Goal: Transaction & Acquisition: Book appointment/travel/reservation

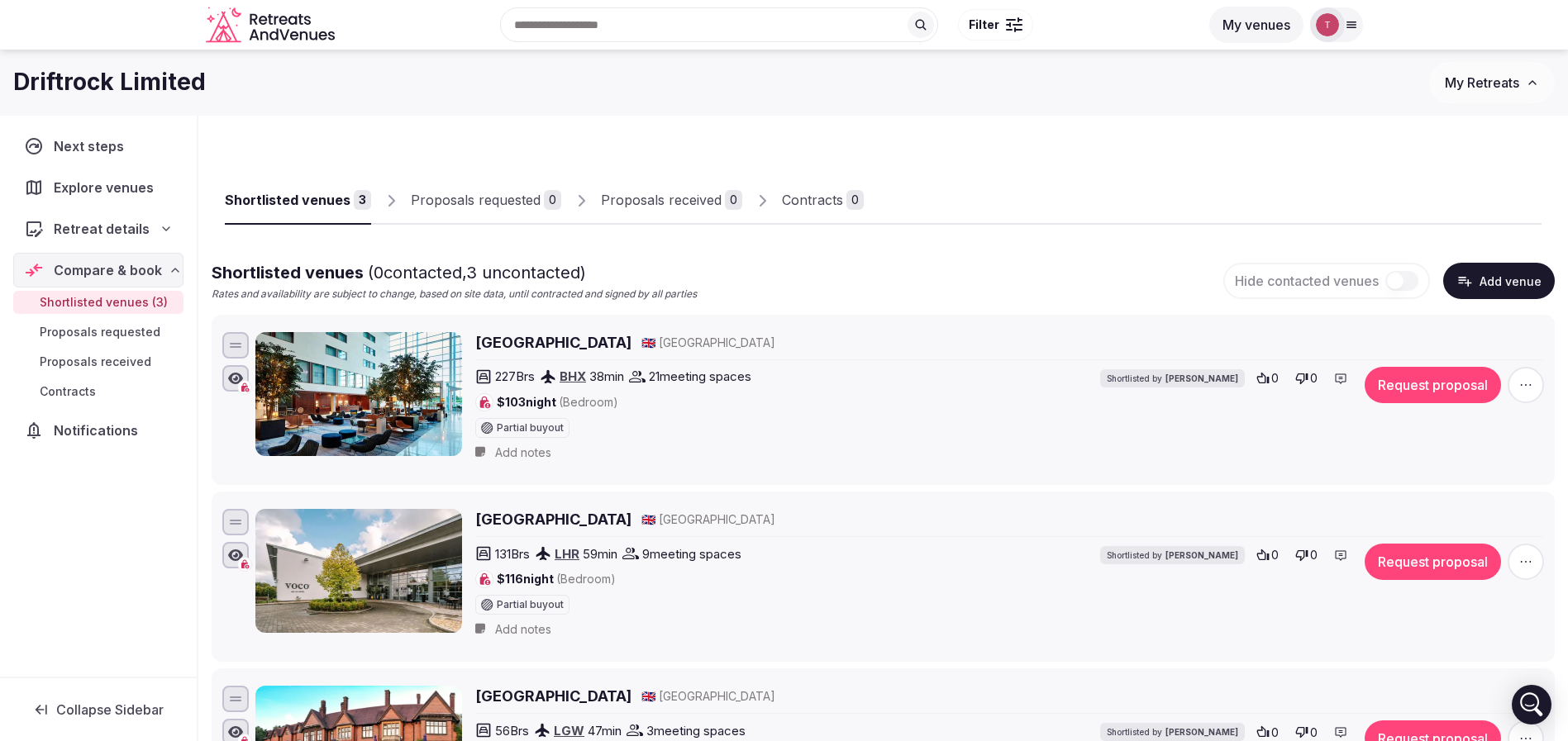
drag, startPoint x: 1093, startPoint y: 179, endPoint x: 649, endPoint y: 172, distance: 444.1
click at [1090, 179] on div "Shortlisted venues 3 Proposals requested 0 Proposals received 0 Contracts 0" at bounding box center [883, 186] width 1317 height 76
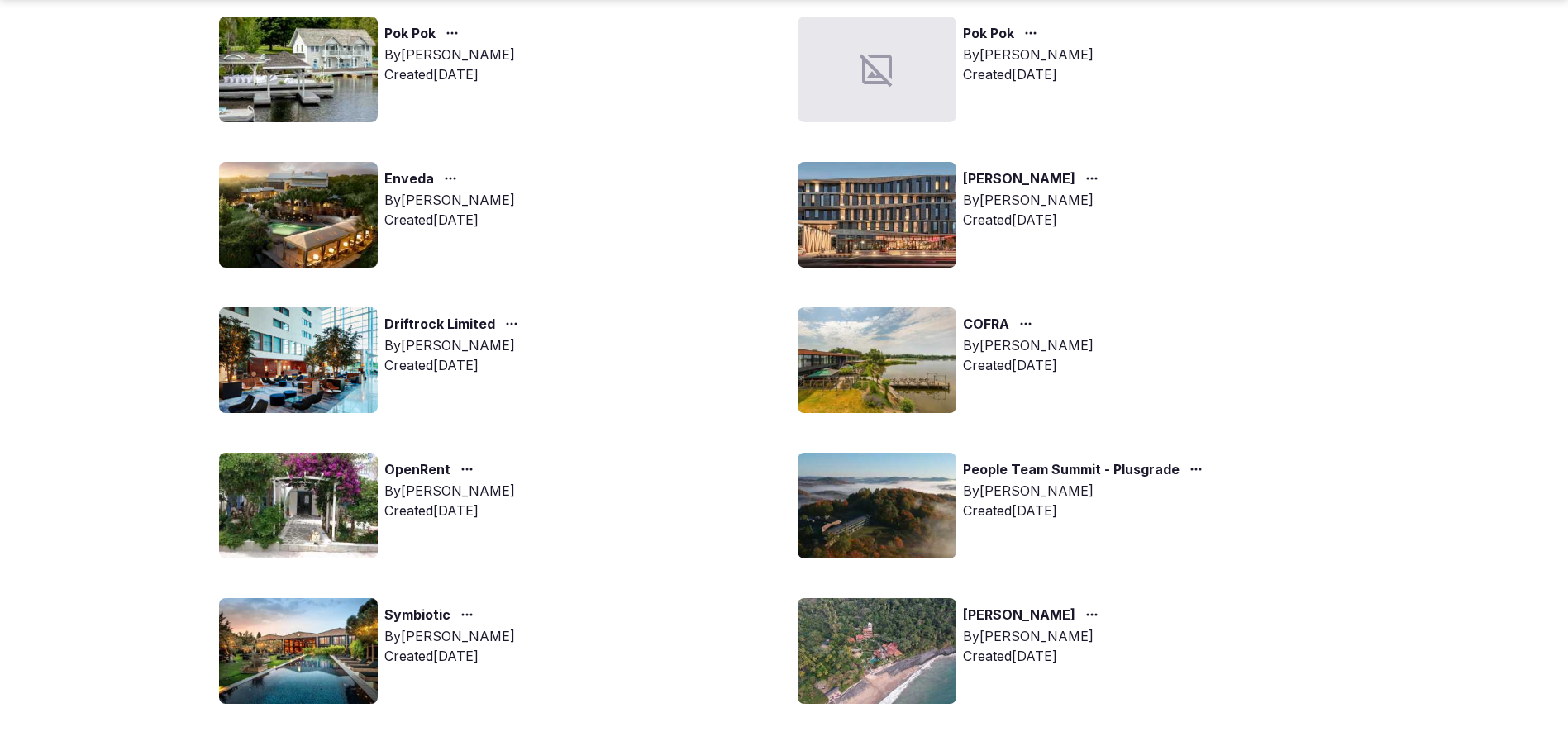
scroll to position [248, 0]
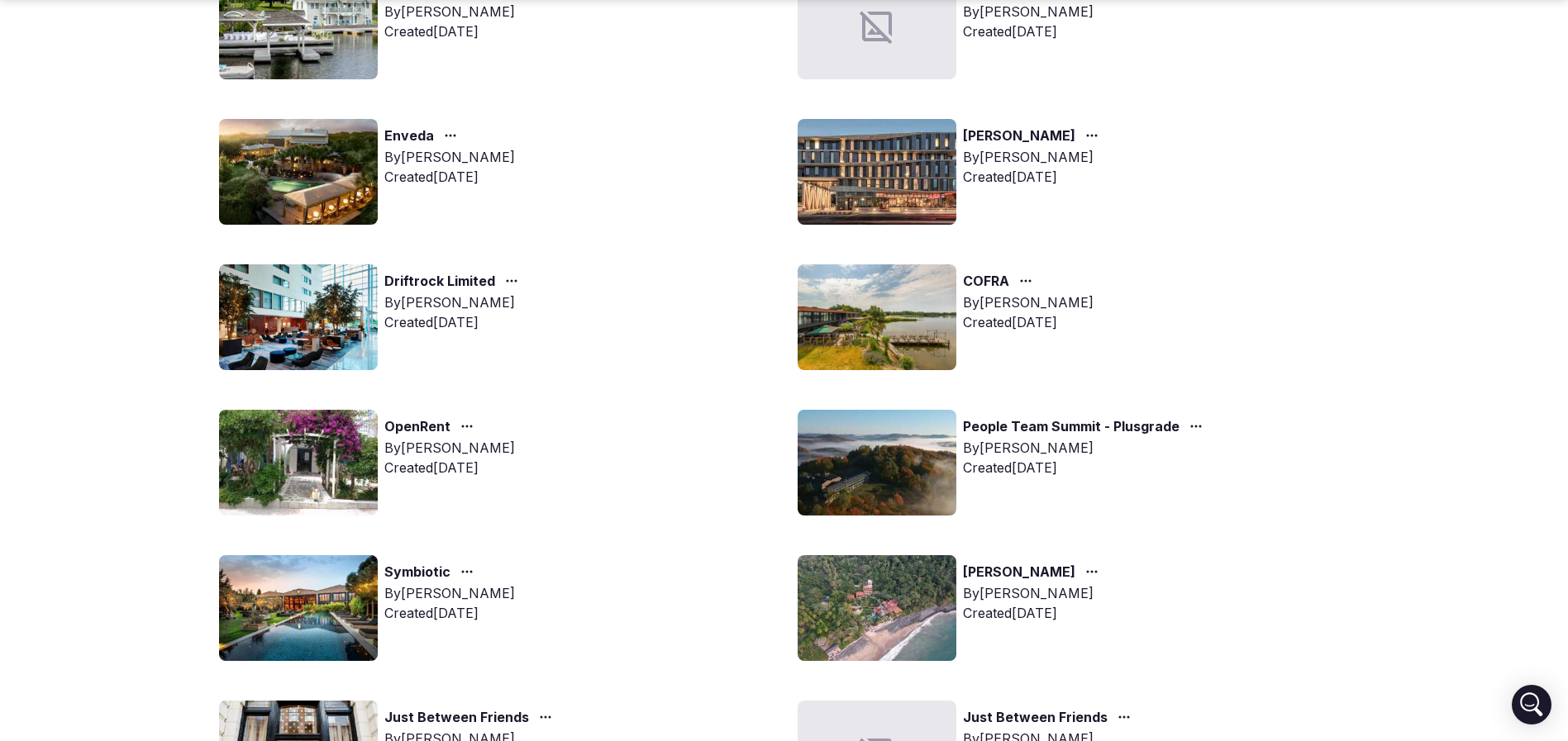
click at [833, 453] on img at bounding box center [877, 463] width 159 height 106
click at [868, 452] on img at bounding box center [877, 463] width 159 height 106
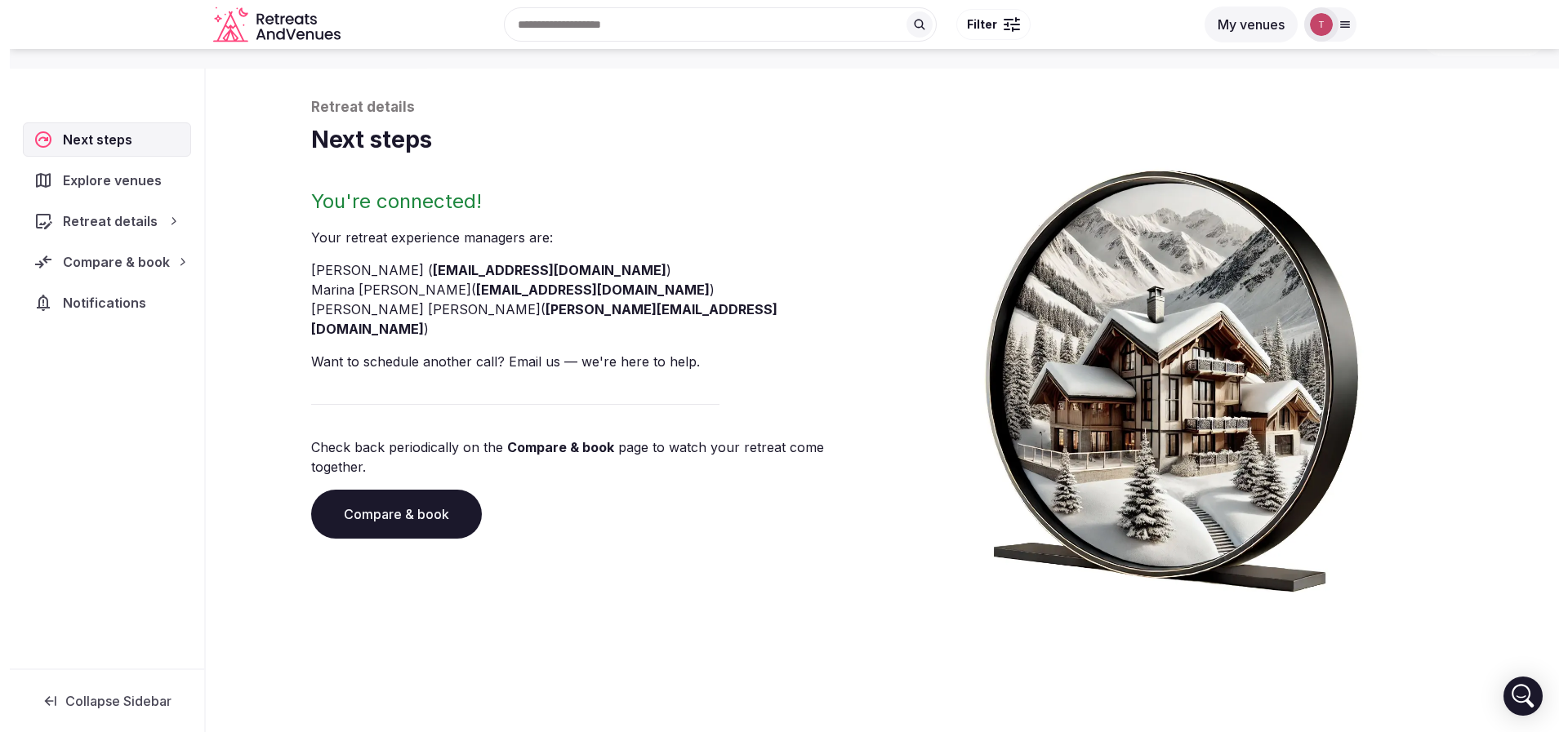
scroll to position [56, 0]
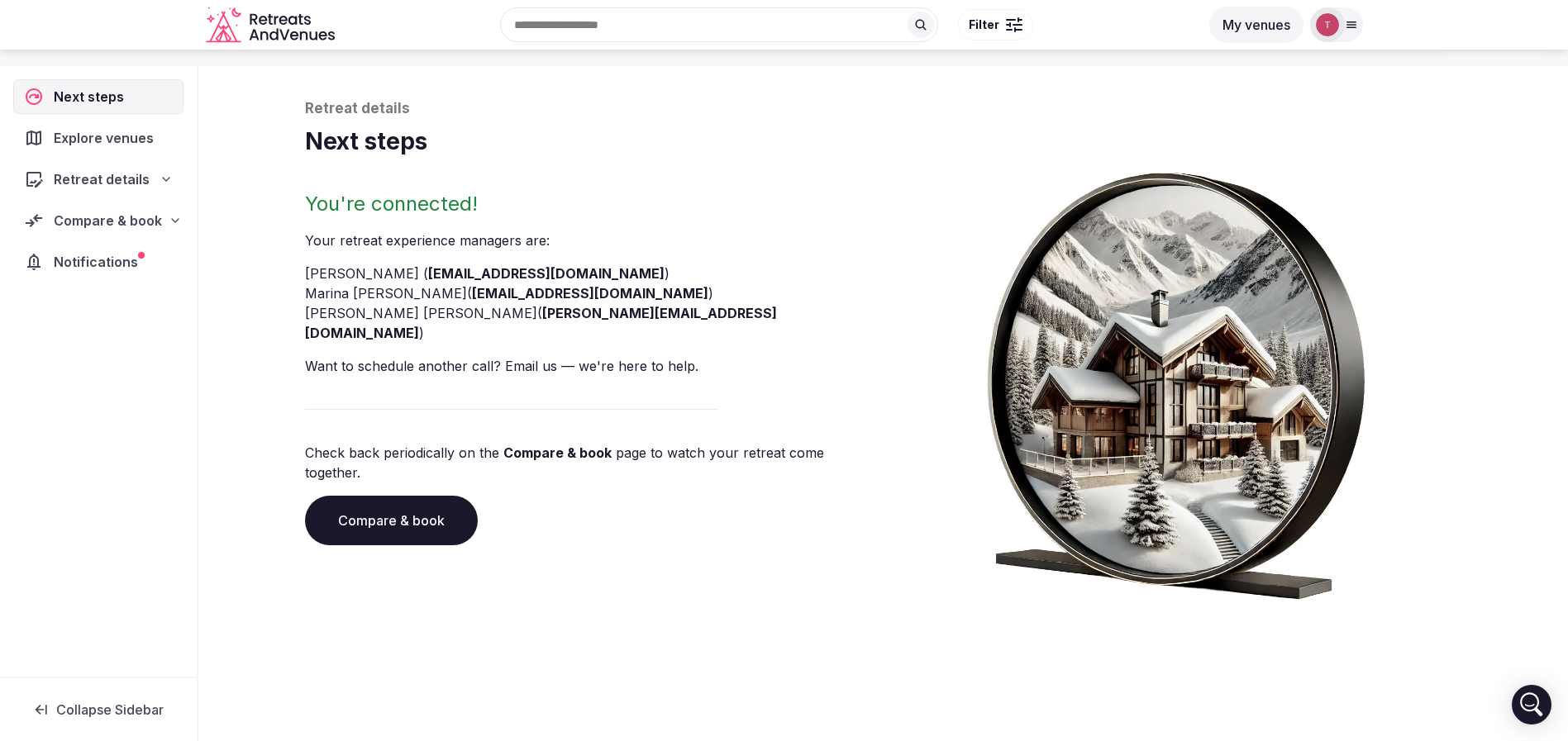
click at [401, 496] on link "Compare & book" at bounding box center [392, 520] width 173 height 50
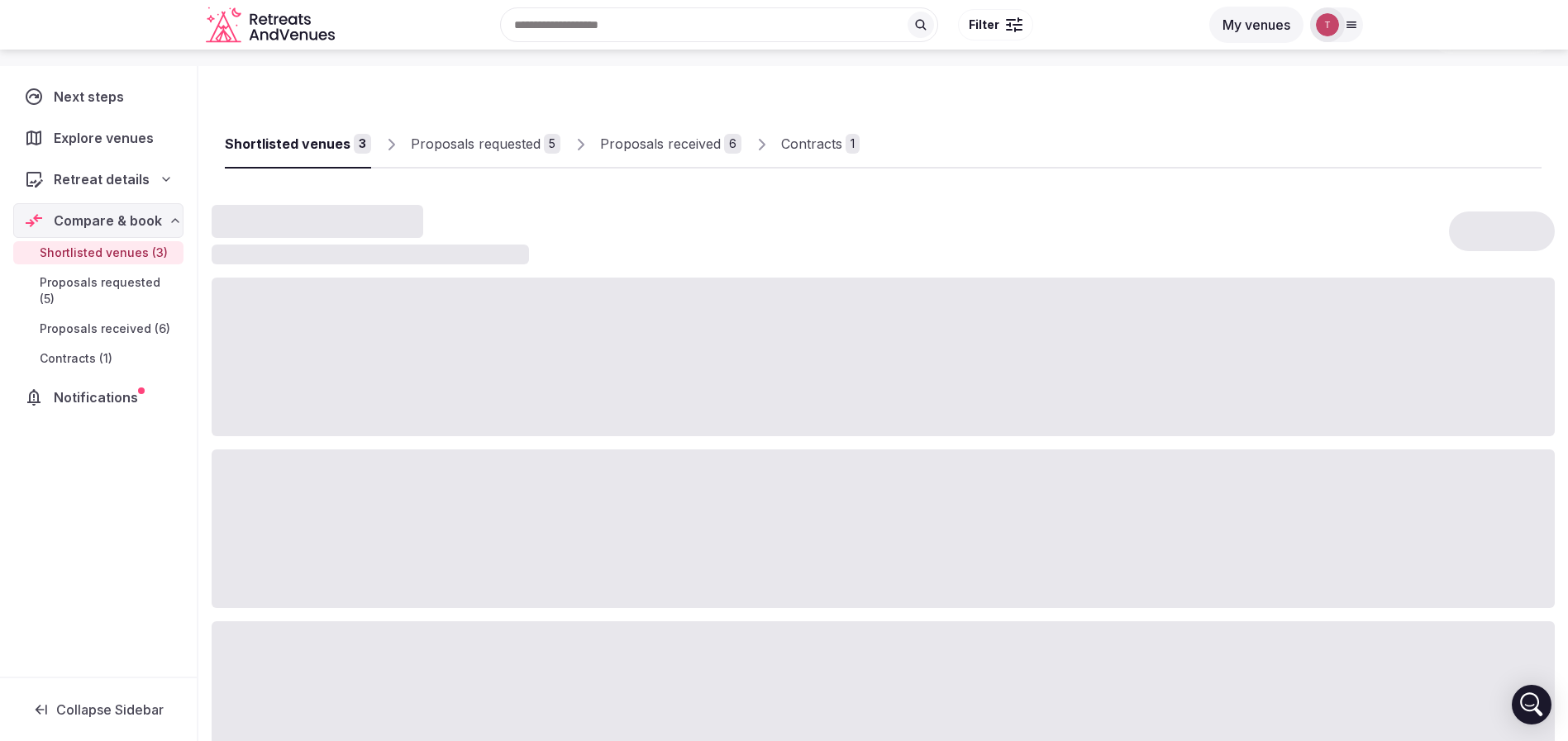
click at [682, 144] on div "Proposals received" at bounding box center [660, 144] width 121 height 20
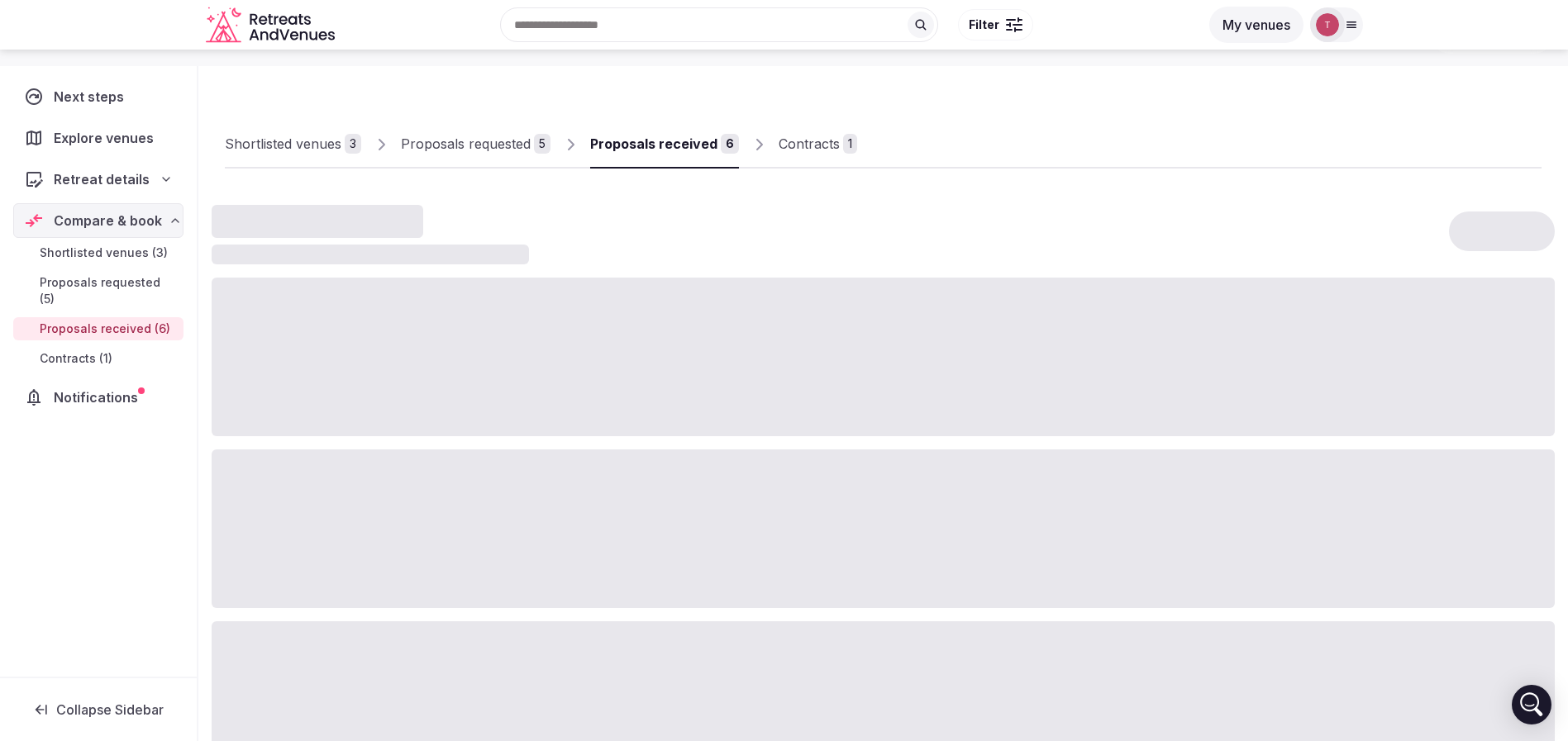
click at [843, 148] on div "1" at bounding box center [850, 144] width 14 height 20
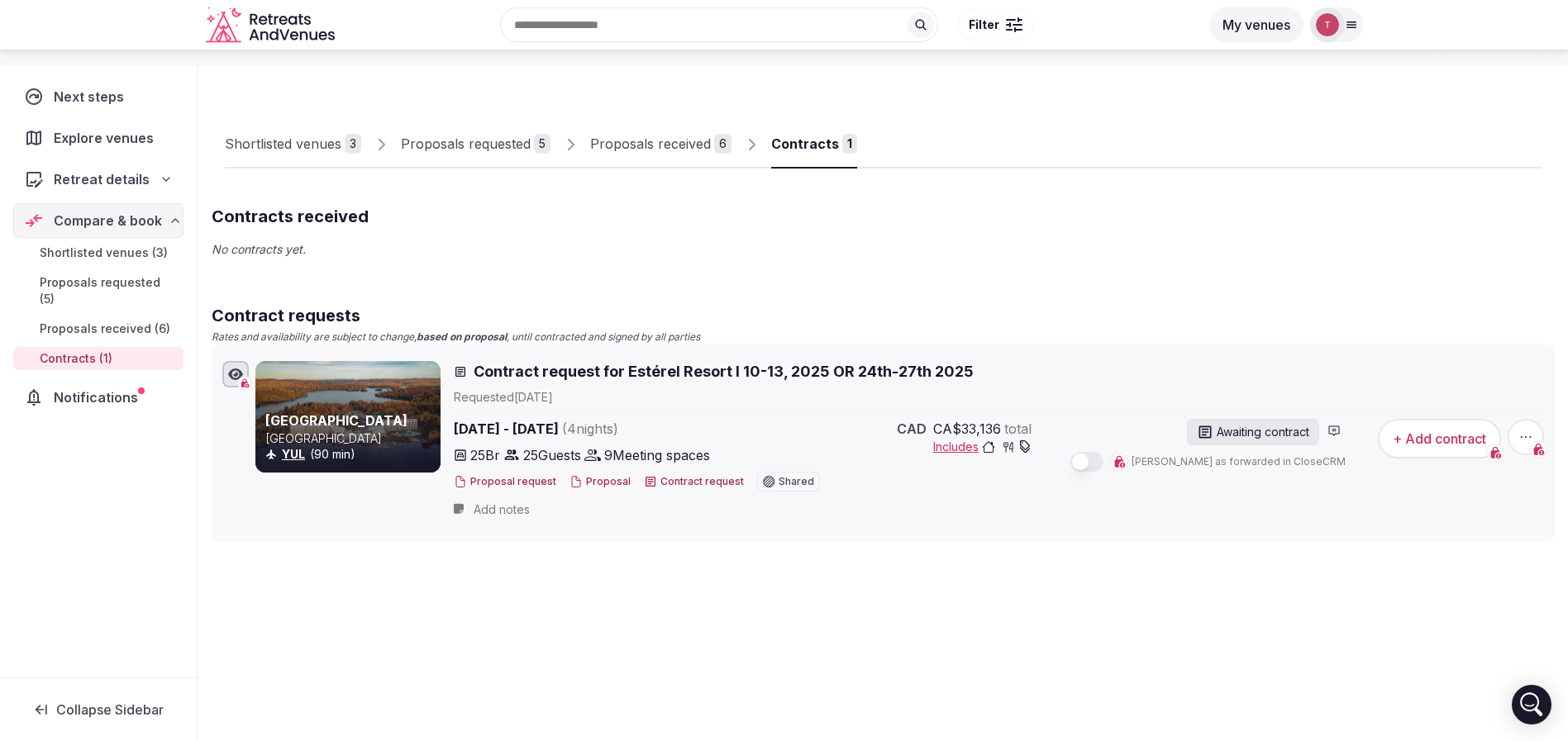
click at [1431, 444] on button "+ Add contract" at bounding box center [1440, 438] width 123 height 39
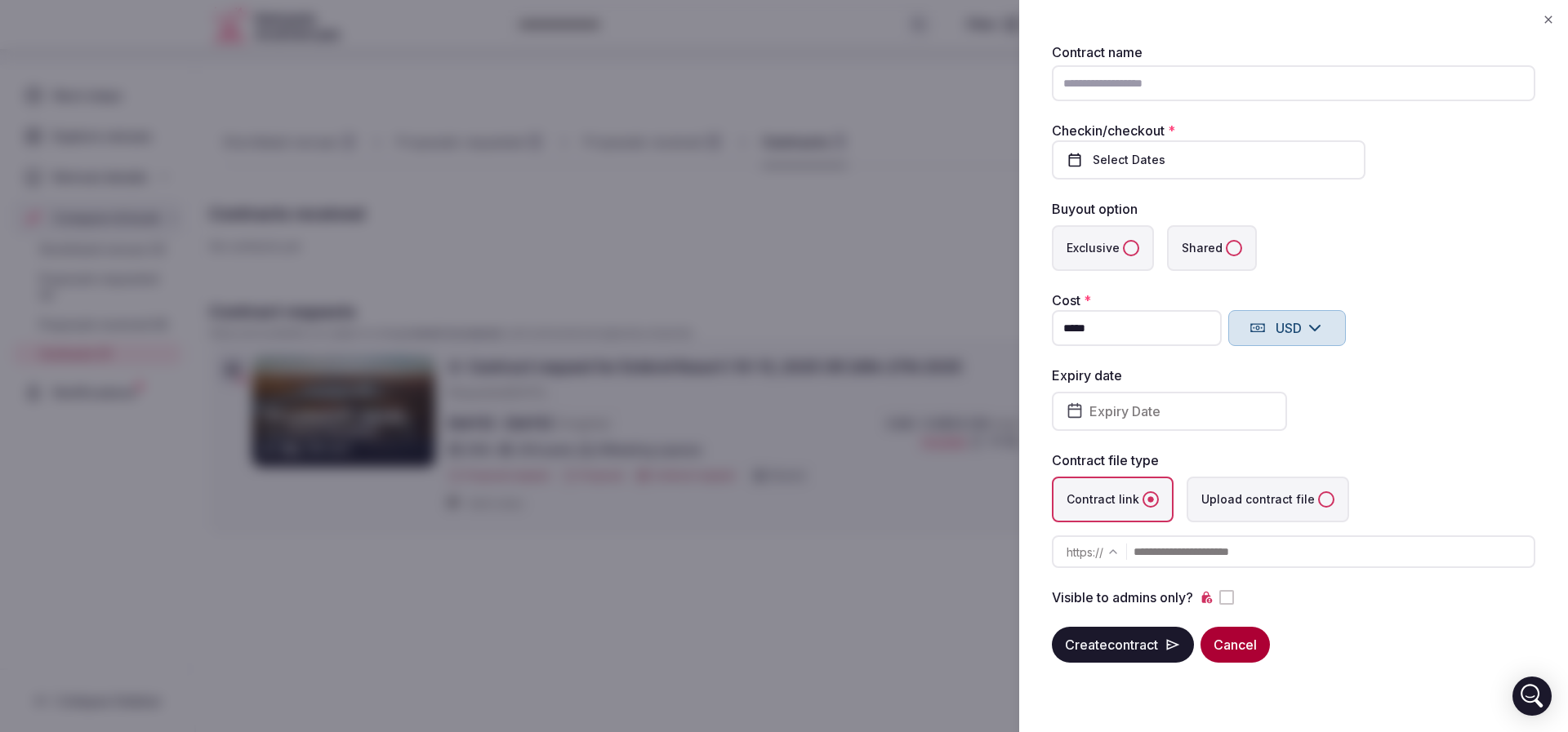
click at [1133, 81] on input "Contract name" at bounding box center [1293, 83] width 483 height 36
type input "*********"
click at [1159, 160] on span "Select Dates" at bounding box center [1130, 160] width 73 height 12
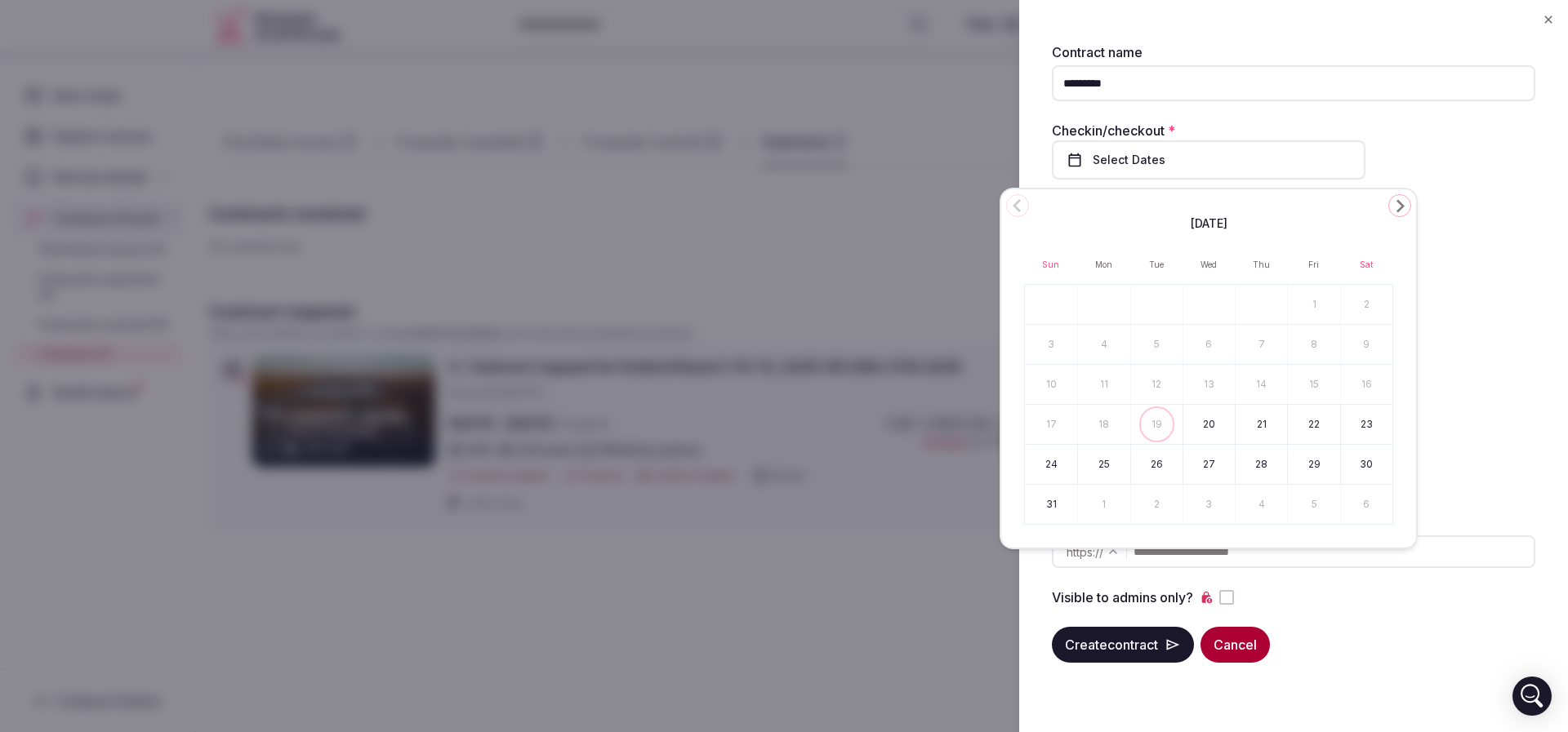
click at [1406, 199] on icon "Go to the Next Month" at bounding box center [1400, 205] width 19 height 19
click at [1017, 200] on icon "Go to the Previous Month" at bounding box center [1017, 205] width 19 height 19
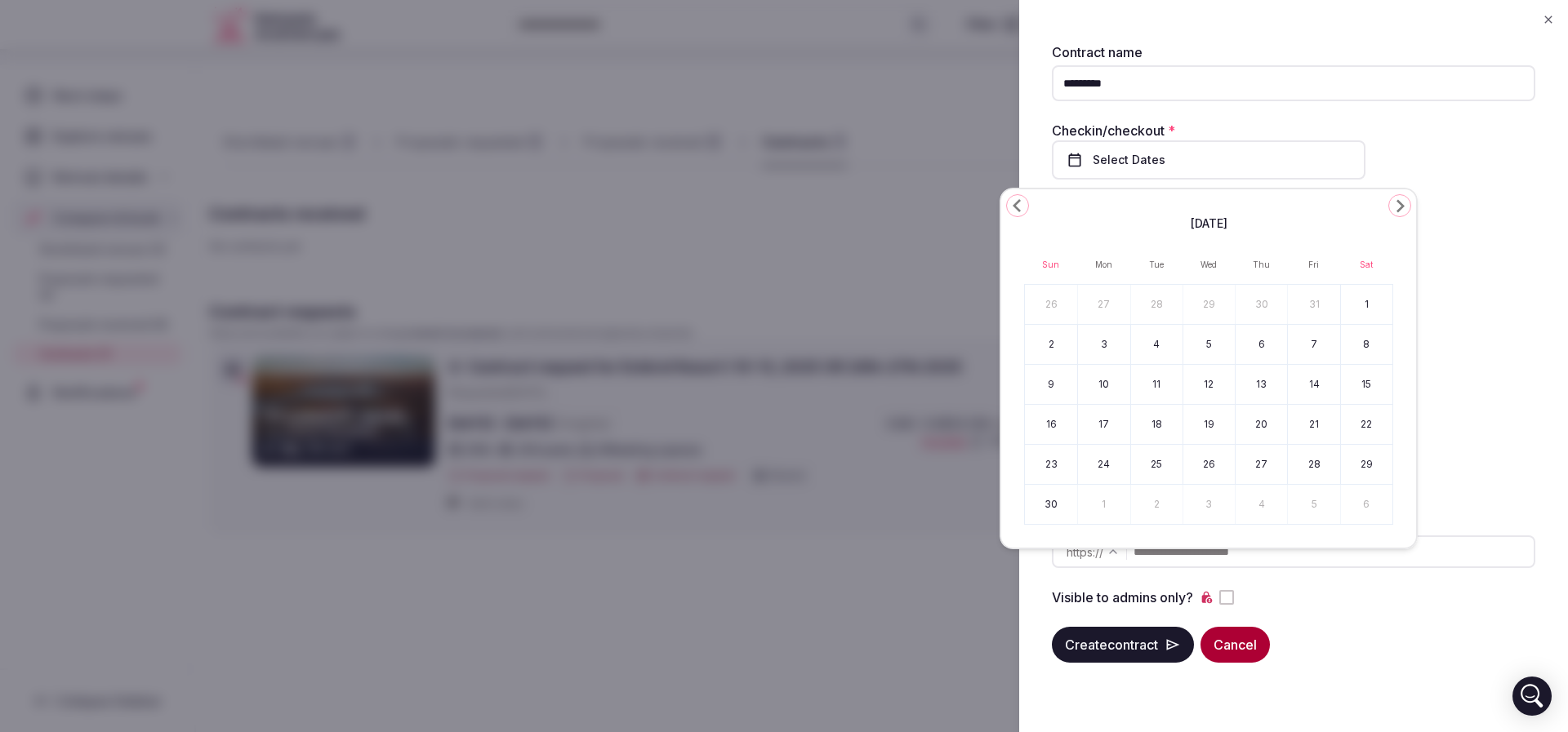
click at [1115, 381] on button "10" at bounding box center [1103, 384] width 52 height 39
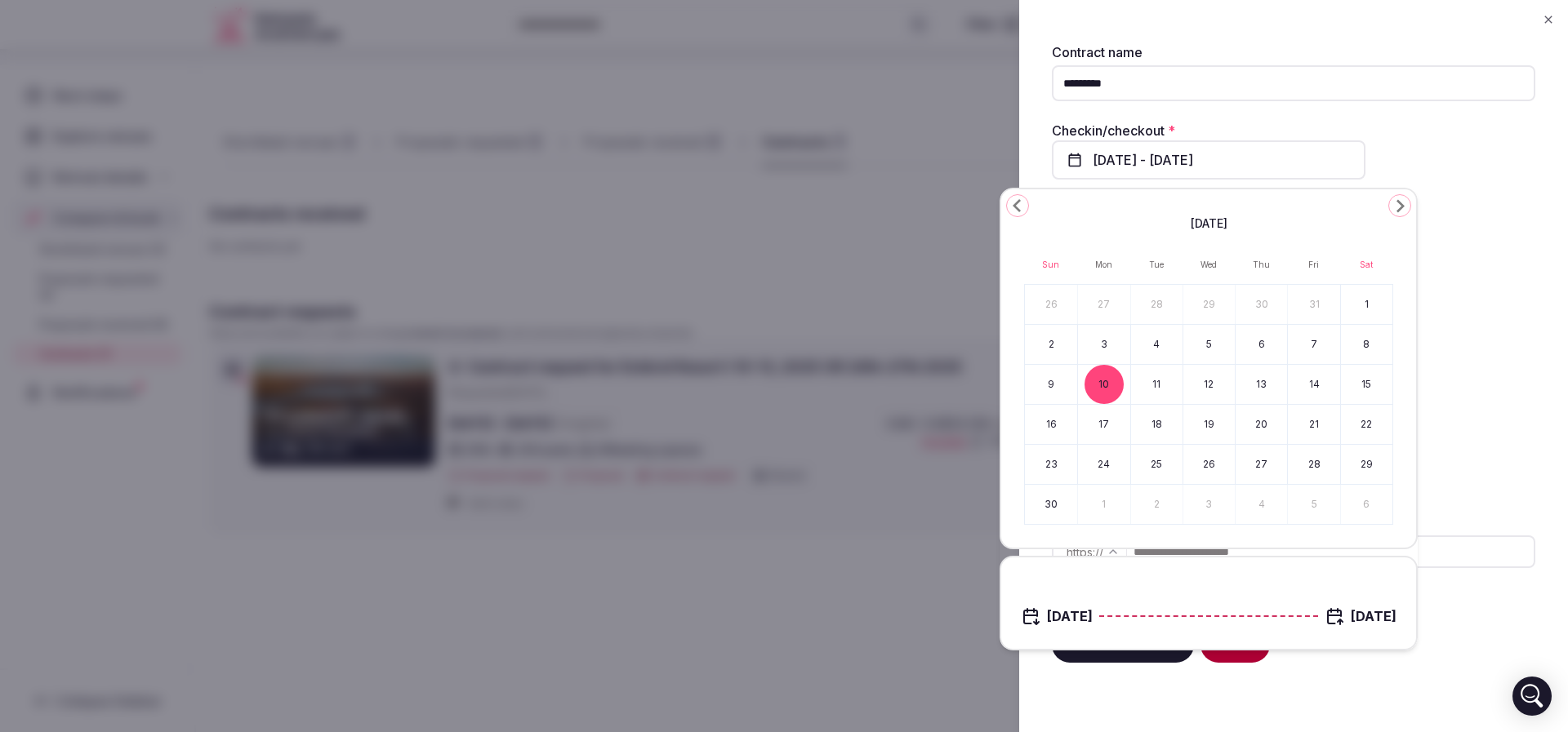
click at [1268, 382] on button "13" at bounding box center [1261, 384] width 52 height 39
click at [1487, 334] on div "***** USD" at bounding box center [1293, 328] width 483 height 36
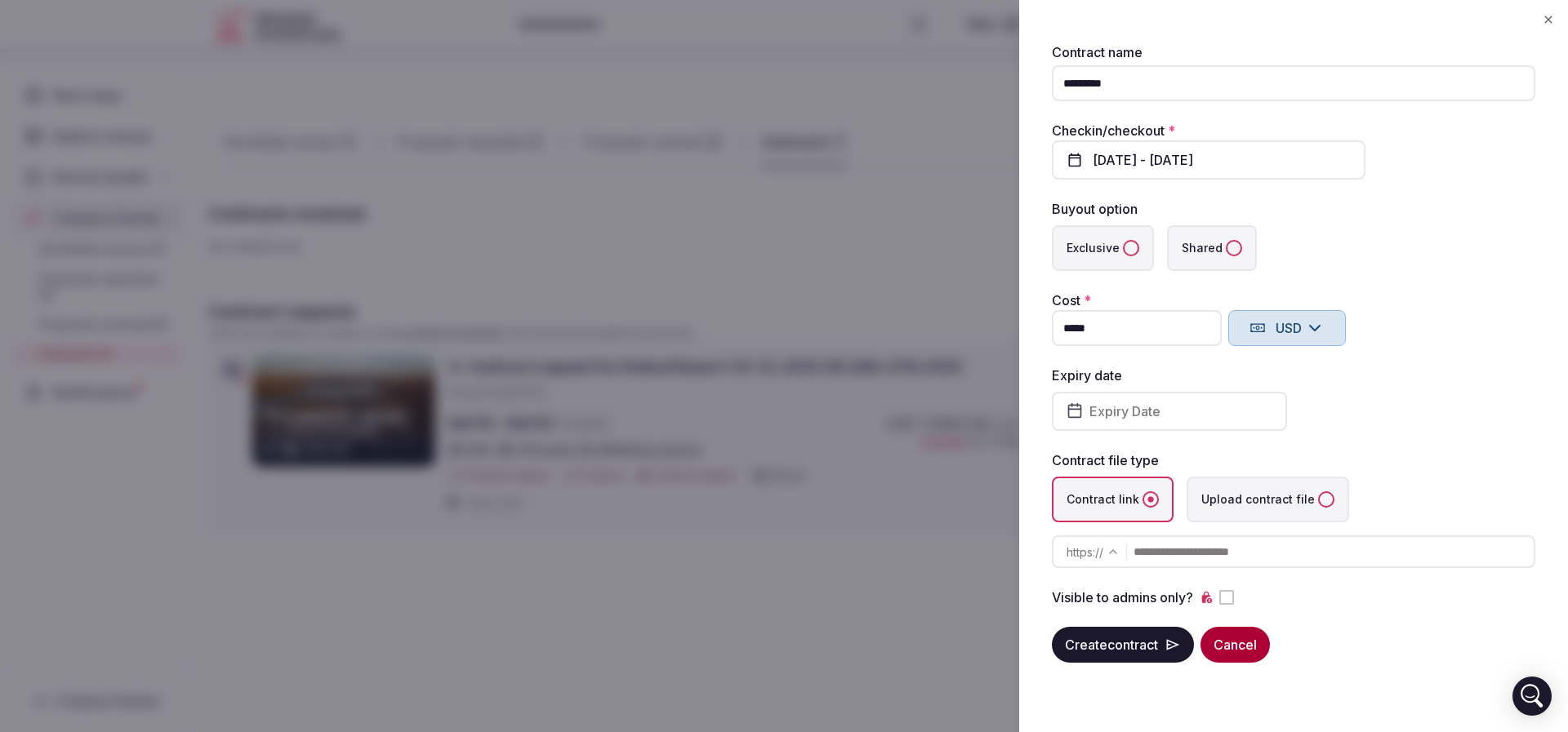
click at [1222, 250] on label "Shared" at bounding box center [1212, 248] width 90 height 46
click at [1226, 250] on button "Shared" at bounding box center [1233, 247] width 16 height 16
drag, startPoint x: 1065, startPoint y: 323, endPoint x: 989, endPoint y: 323, distance: 76.0
click at [989, 323] on body "Recent searches Toronto, ON, Canada Türkiye Montenegro Nashville, TN Austin, TX…" at bounding box center [775, 324] width 1549 height 761
type input "**********"
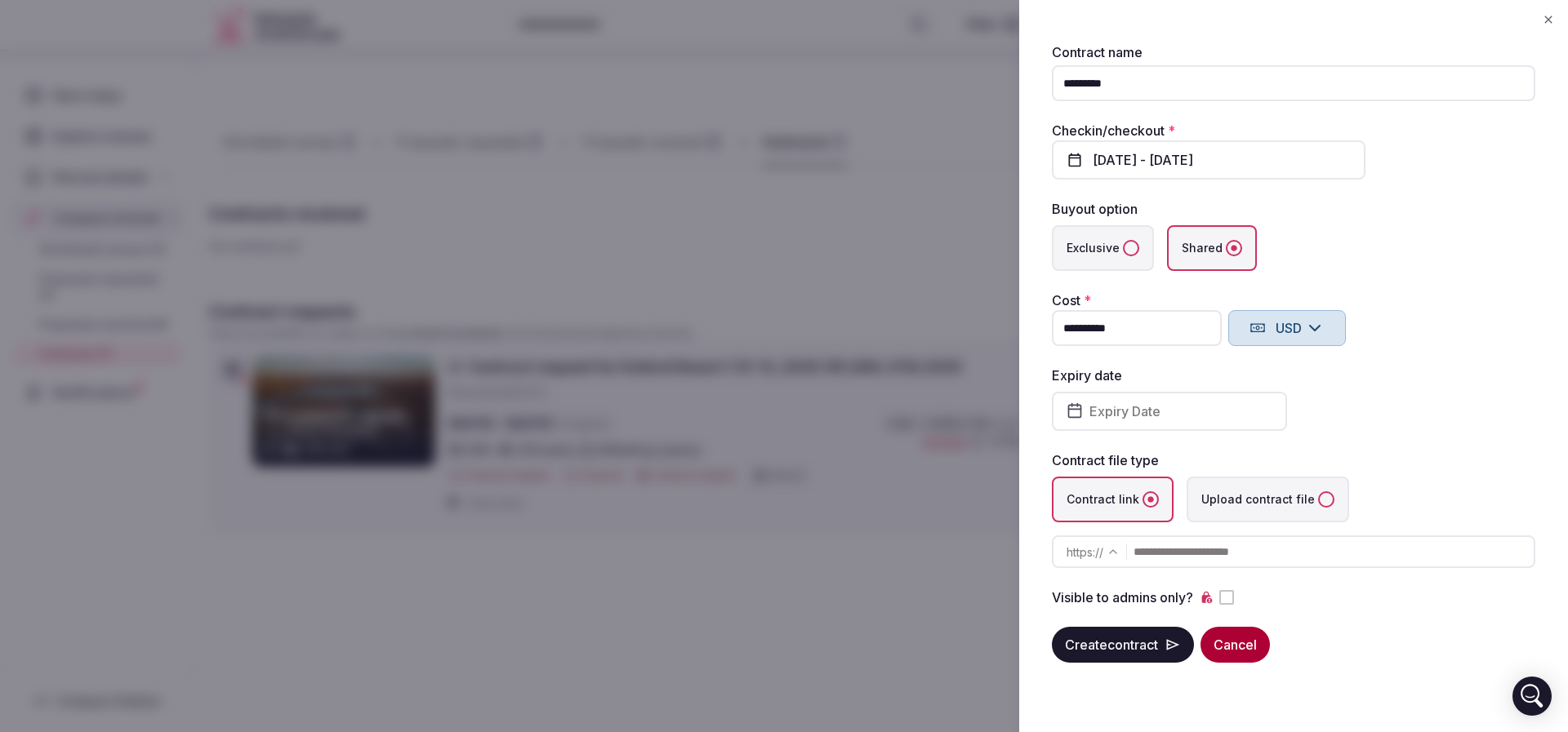
click at [1426, 402] on div "Expiry date Expiry Date" at bounding box center [1293, 398] width 483 height 65
click at [1183, 406] on button "Expiry Date" at bounding box center [1169, 411] width 235 height 39
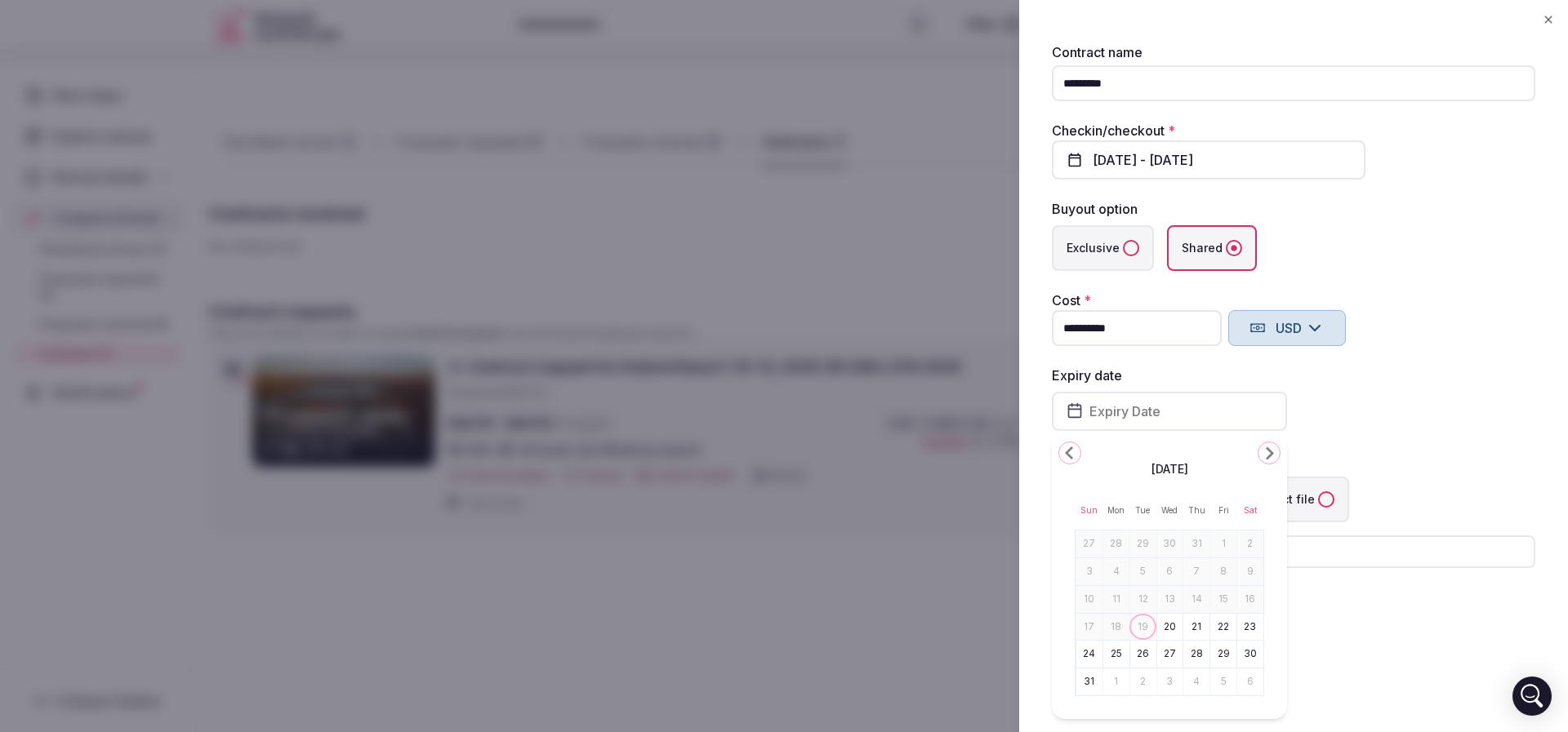
click at [1168, 651] on button "27" at bounding box center [1170, 654] width 23 height 24
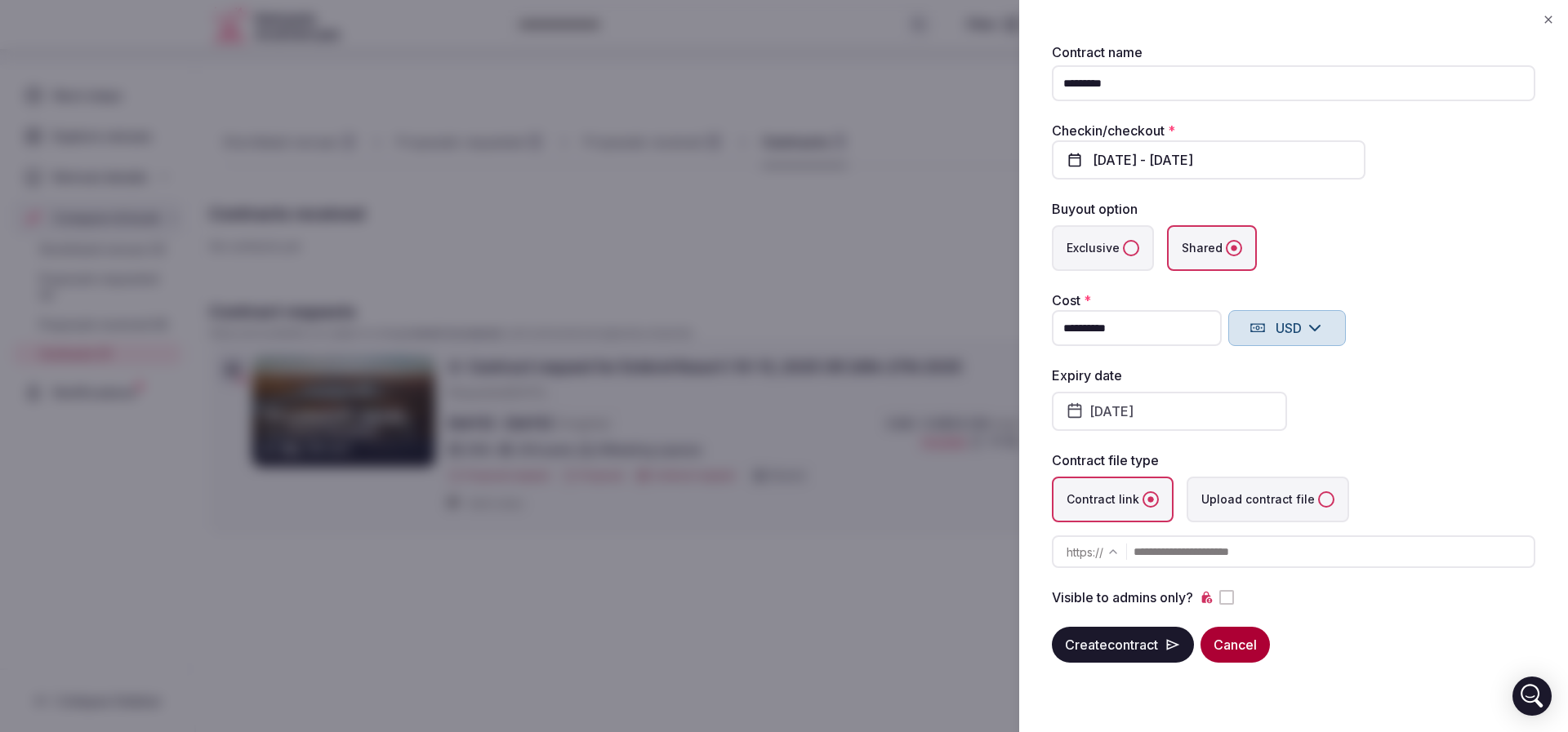
click at [1417, 428] on div "Expiry date August 27th, 2025" at bounding box center [1293, 398] width 483 height 65
click at [1196, 561] on input "text" at bounding box center [1334, 551] width 400 height 33
paste input "**********"
type input "**********"
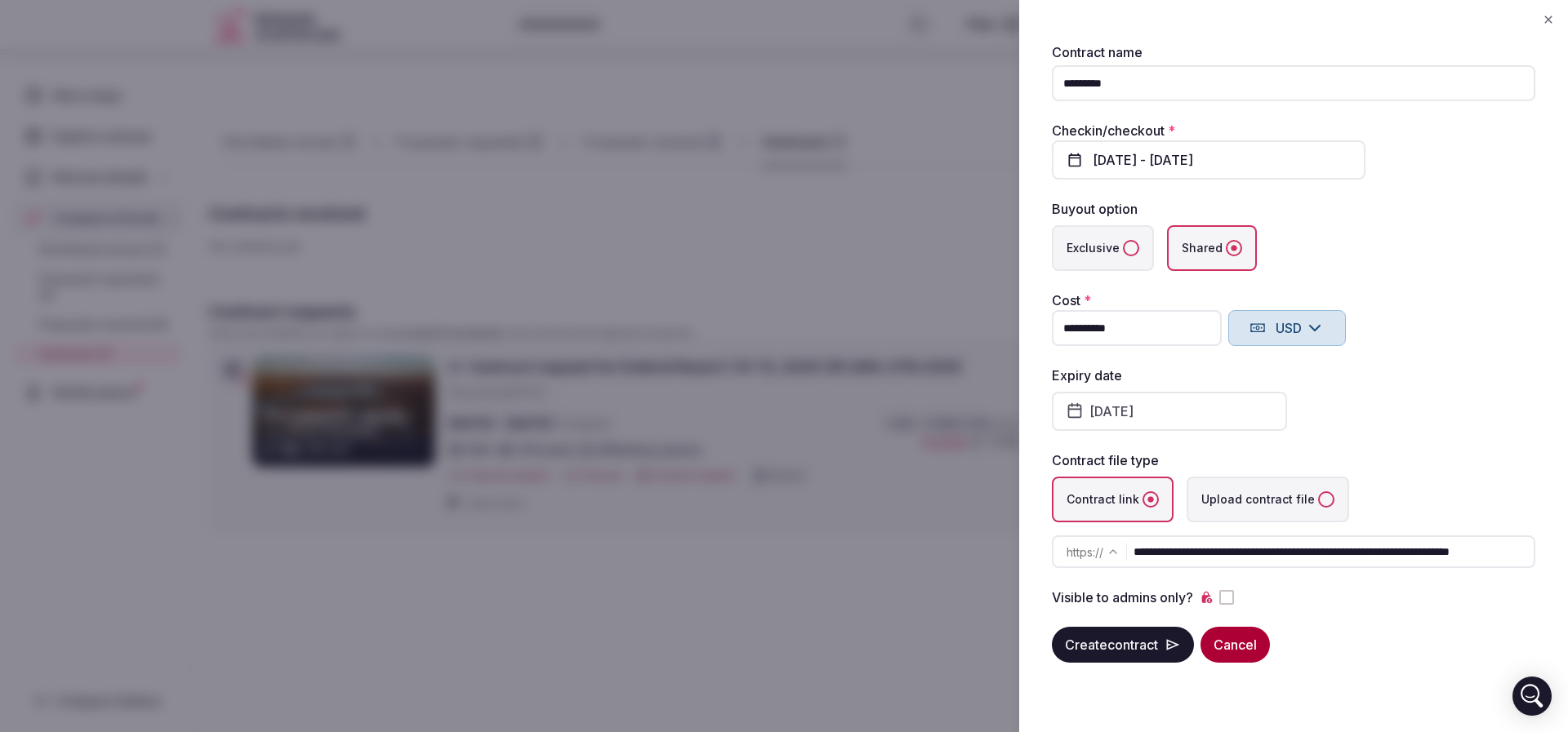
click at [1146, 647] on button "Create contract" at bounding box center [1123, 645] width 142 height 36
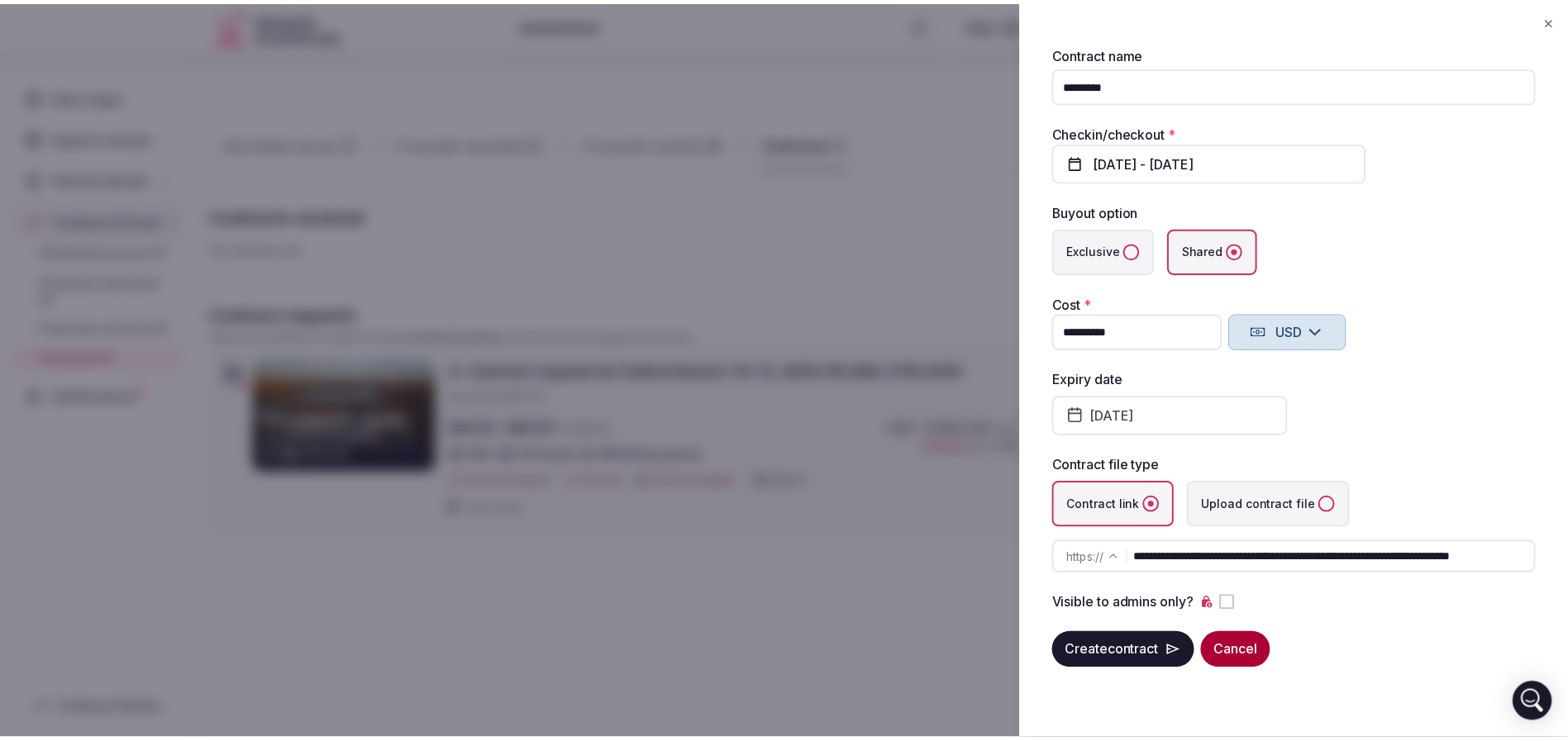
scroll to position [0, 0]
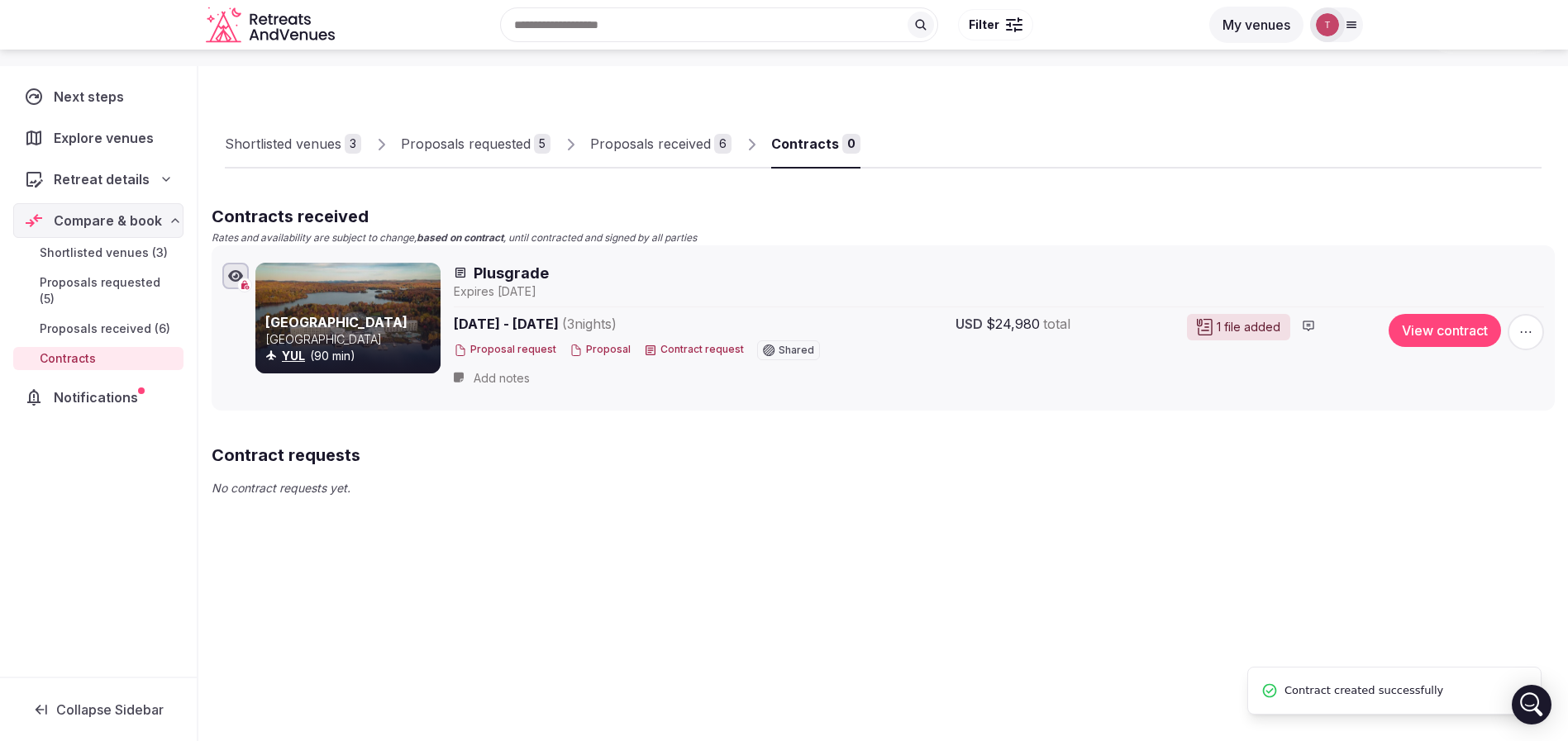
click at [866, 565] on div "Shortlisted venues 3 Proposals requested 5 Proposals received 6 Contracts 0 Con…" at bounding box center [883, 370] width 1370 height 621
click at [1028, 447] on h2 "Contract requests" at bounding box center [883, 455] width 1343 height 23
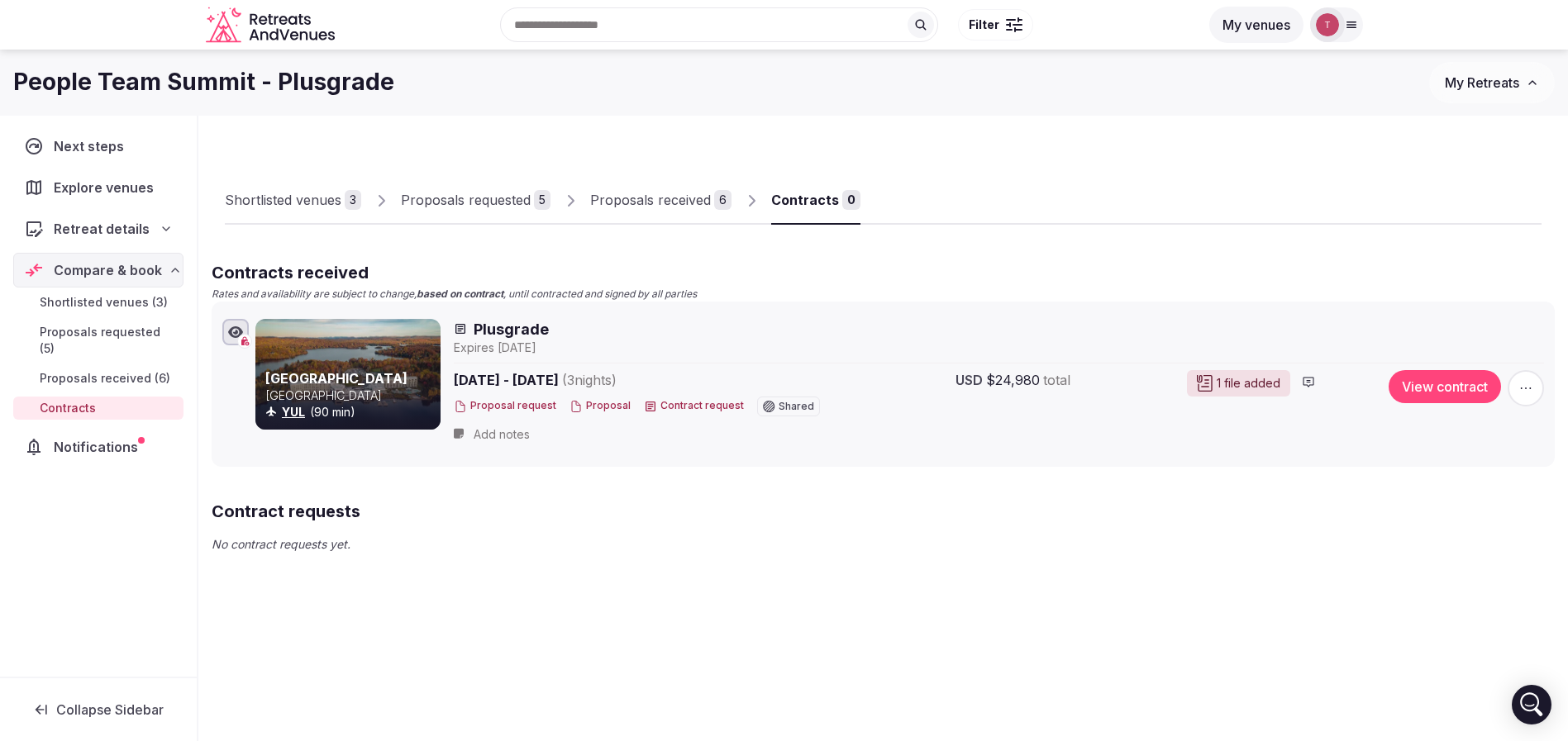
click at [1016, 137] on div "Shortlisted venues 3 Proposals requested 5 Proposals received 6 Contracts 0 Con…" at bounding box center [883, 347] width 1343 height 436
click at [125, 300] on span "Shortlisted venues (3)" at bounding box center [103, 302] width 128 height 16
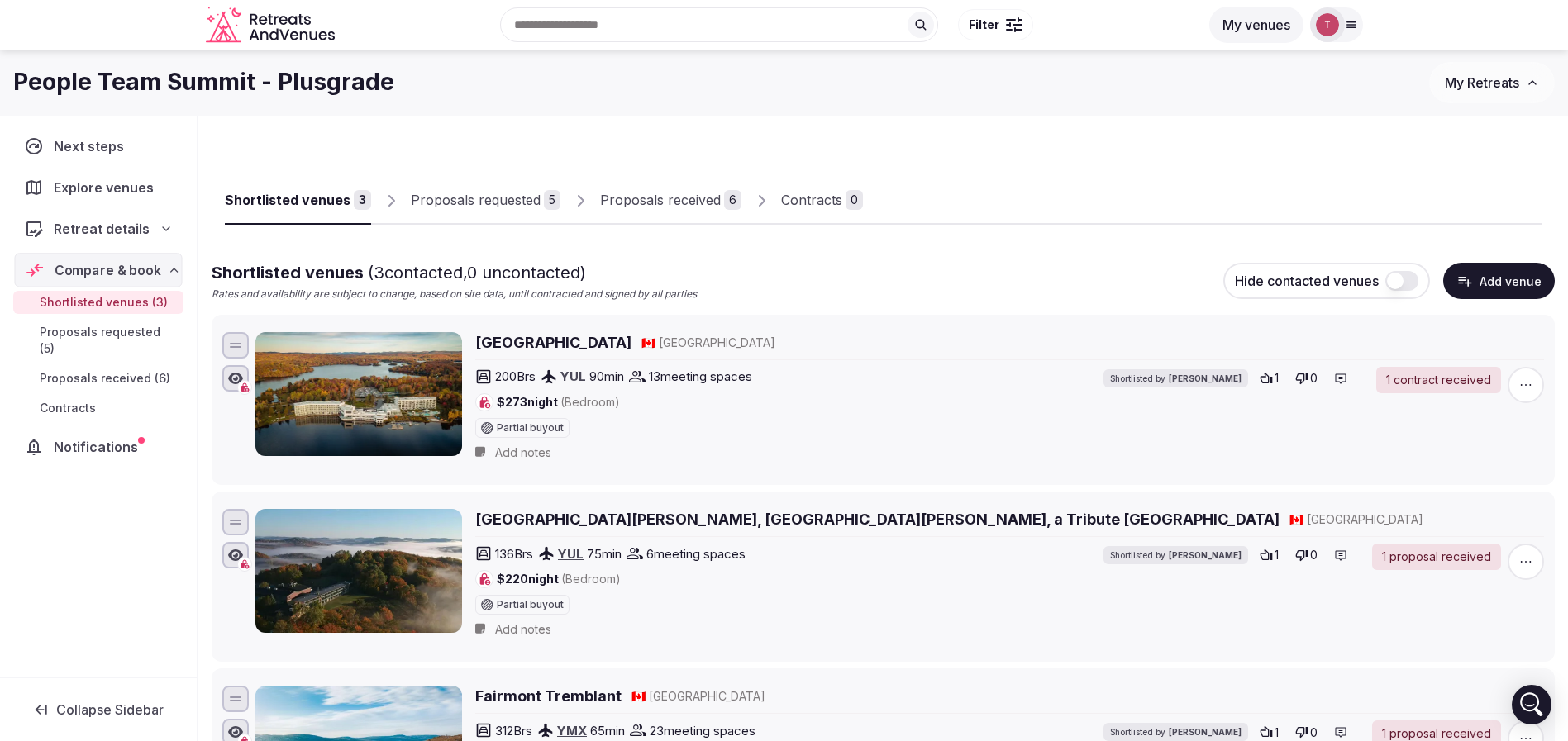
click at [133, 268] on span "Compare & book" at bounding box center [108, 270] width 107 height 20
click at [121, 370] on span "Proposals received (6)" at bounding box center [104, 378] width 131 height 16
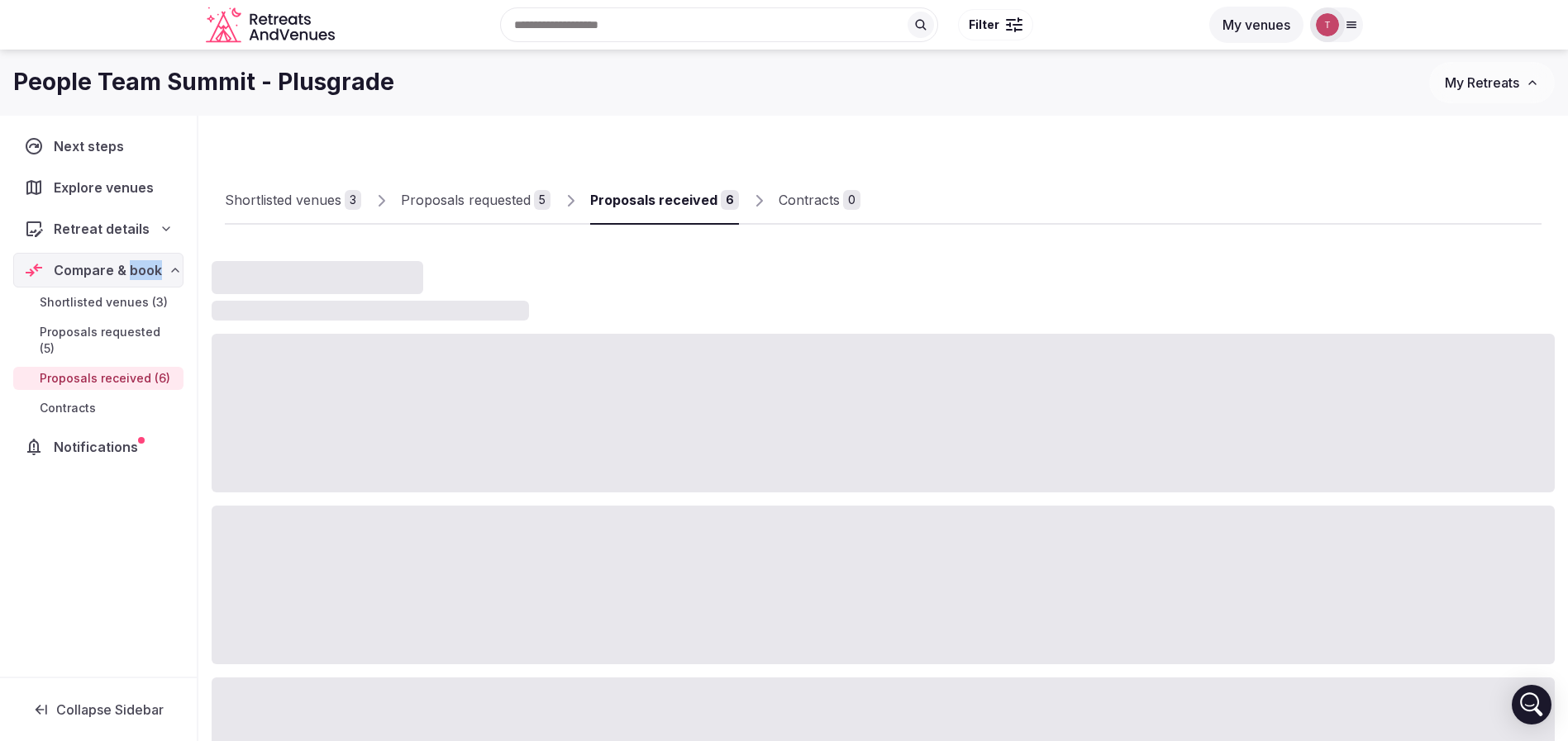
click at [104, 399] on link "Contracts" at bounding box center [97, 408] width 170 height 23
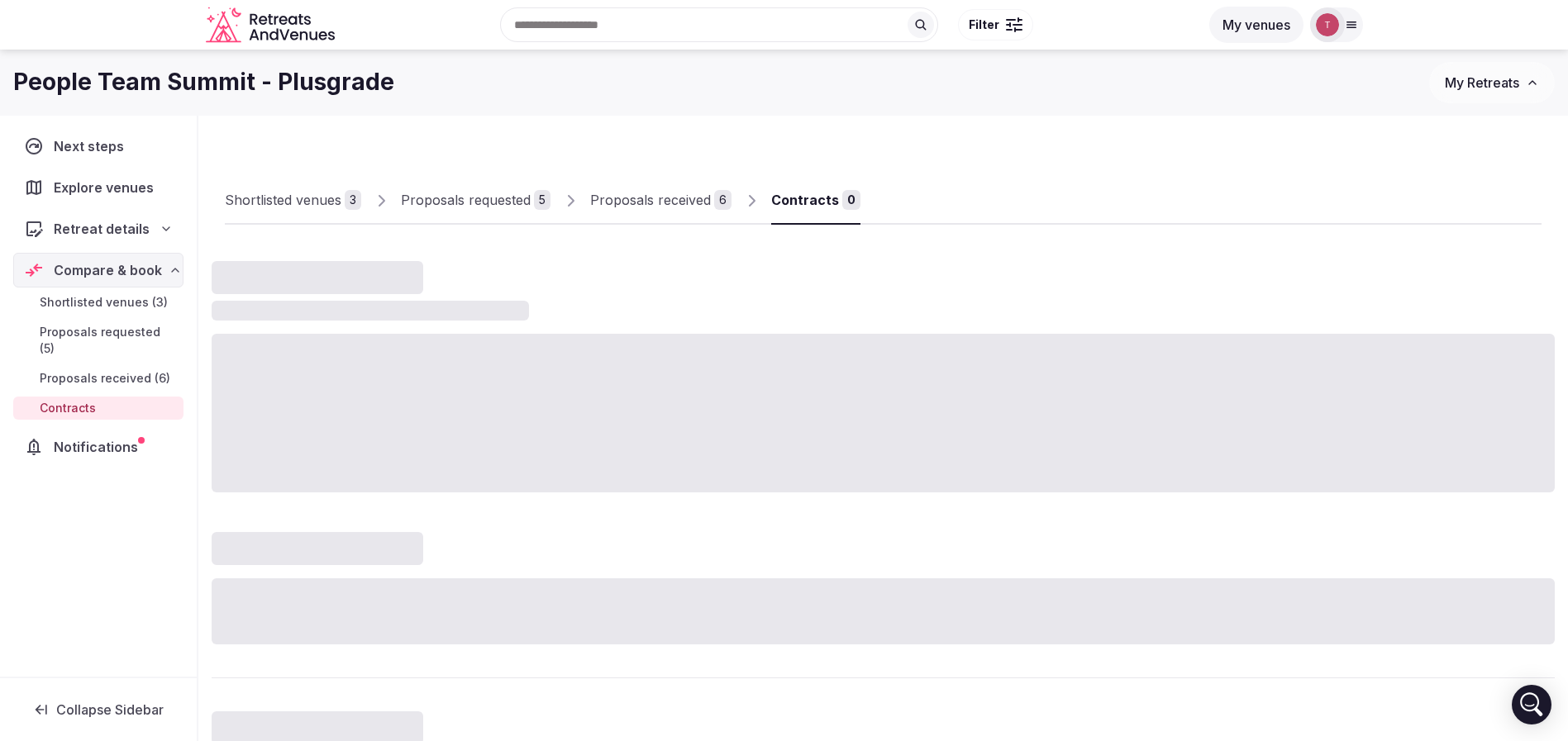
click at [126, 222] on span "Retreat details" at bounding box center [102, 228] width 96 height 20
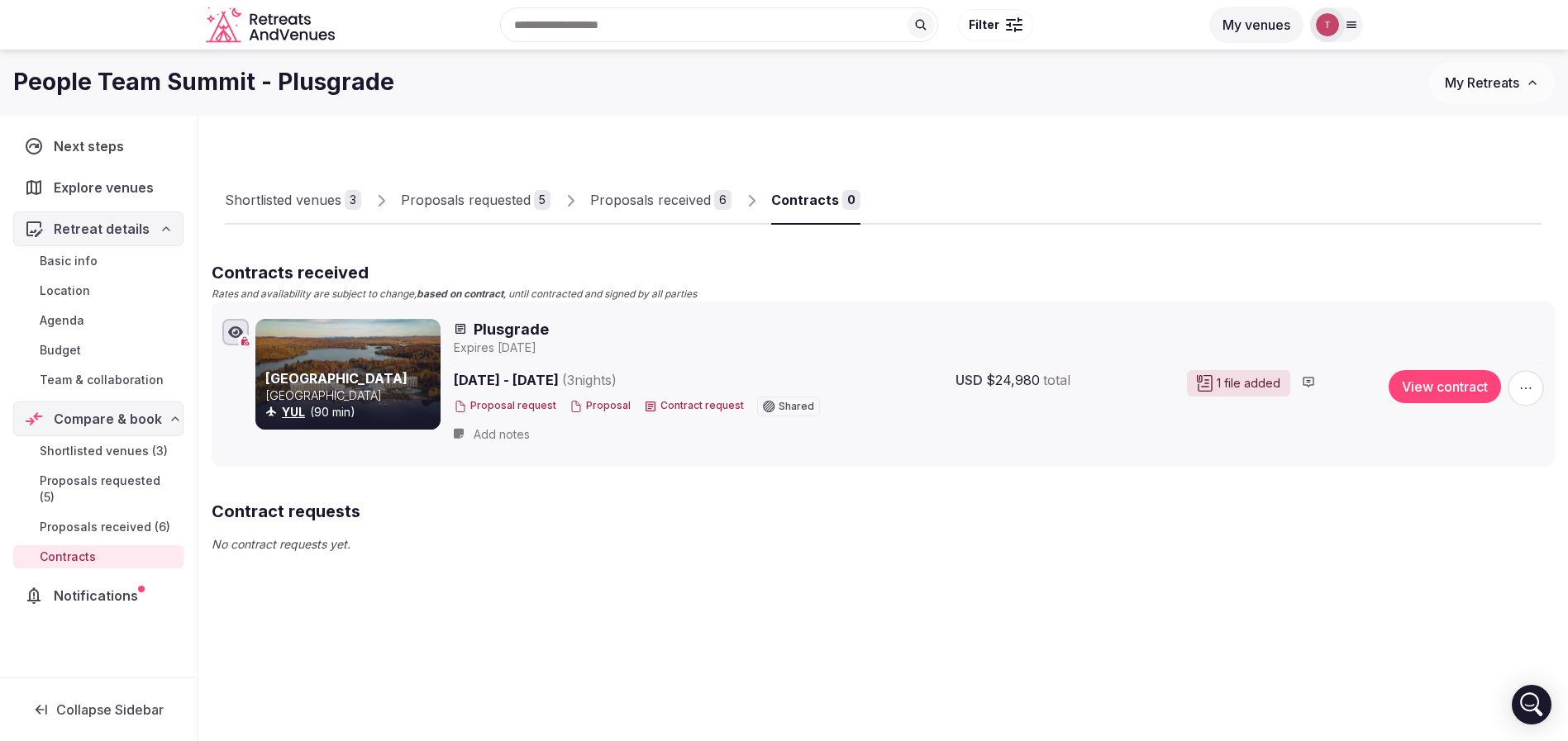
click at [115, 380] on span "Team & collaboration" at bounding box center [101, 379] width 124 height 16
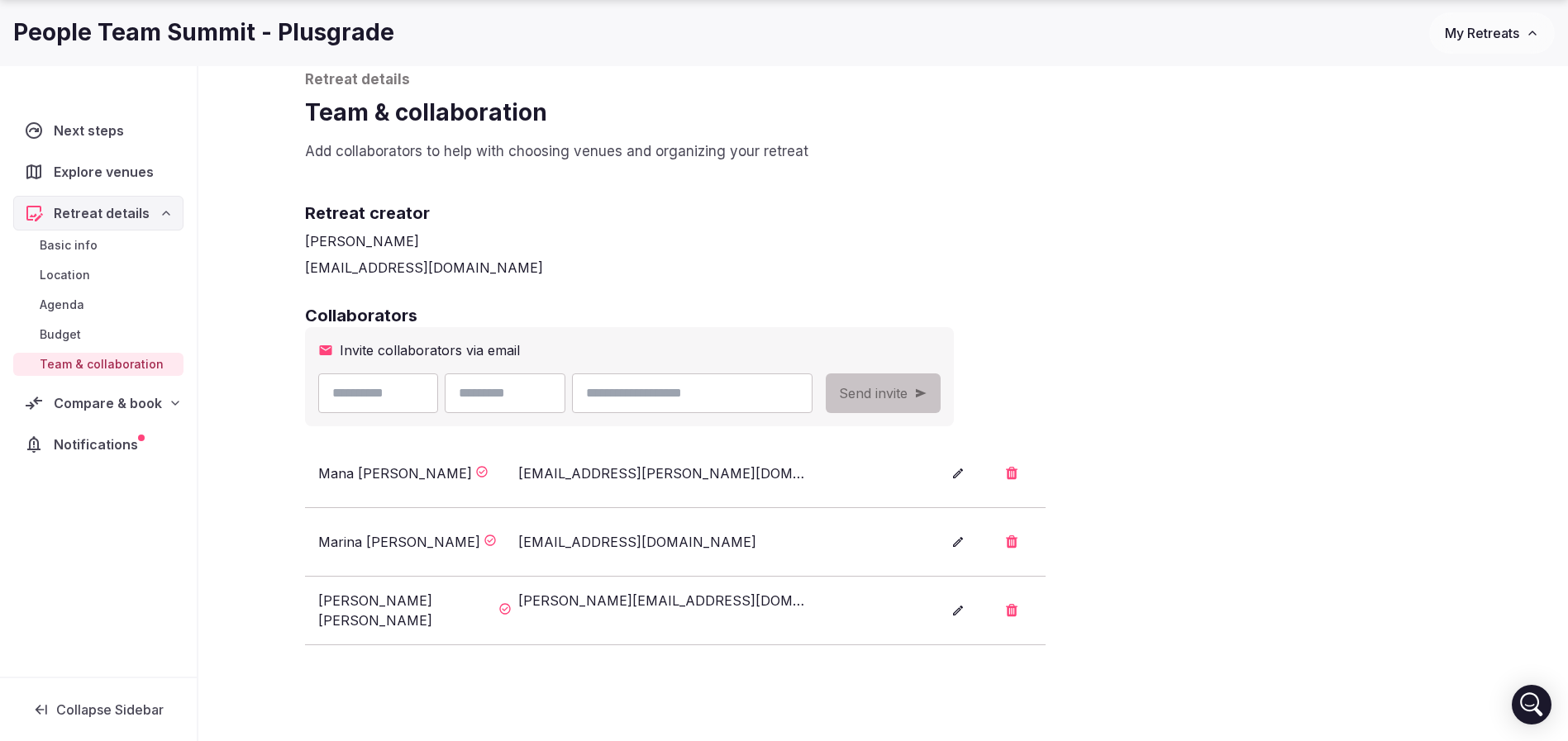
scroll to position [124, 0]
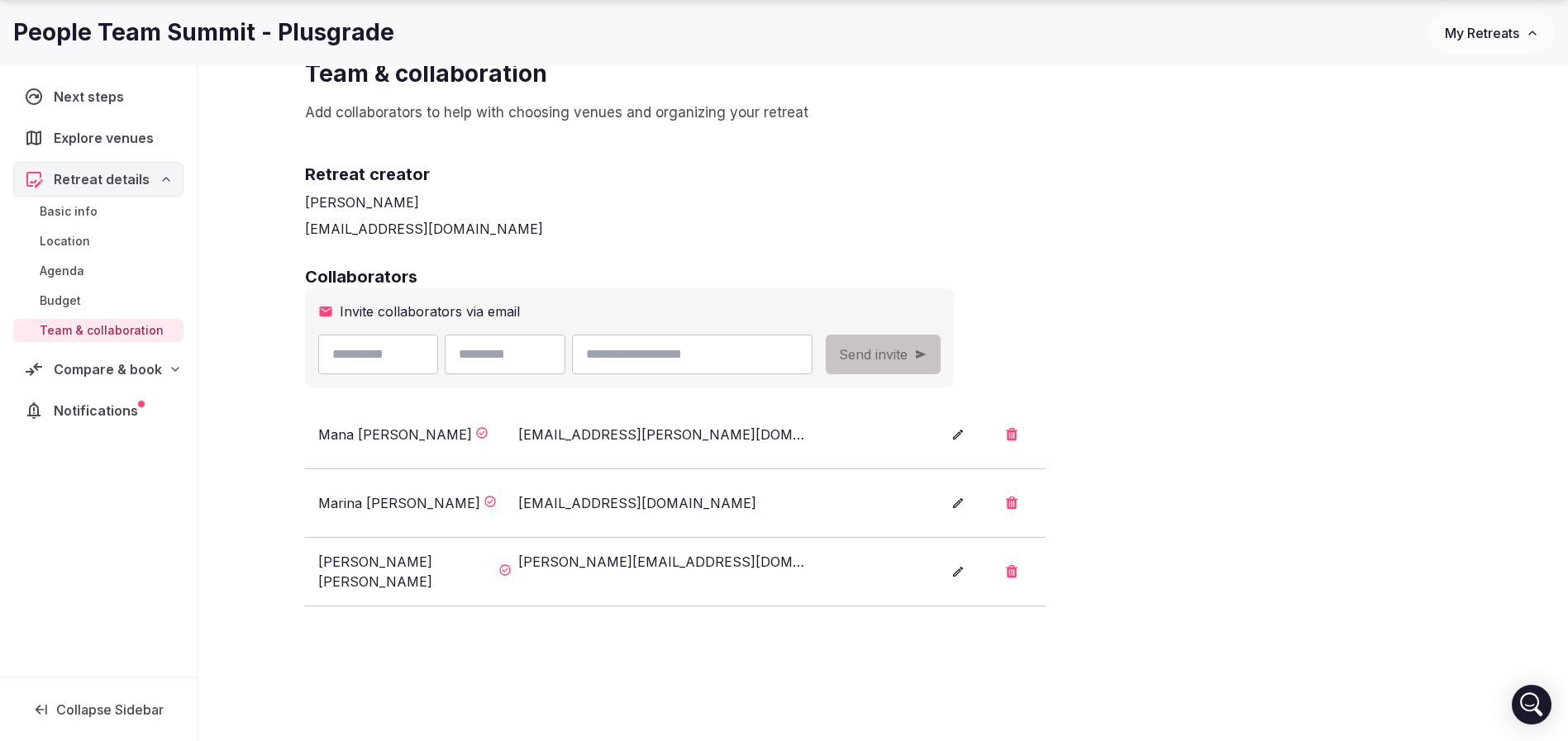
click at [1270, 326] on div "Collaborators Invite collaborators via email Send invite Mana Vakili mana.vakil…" at bounding box center [884, 435] width 1158 height 341
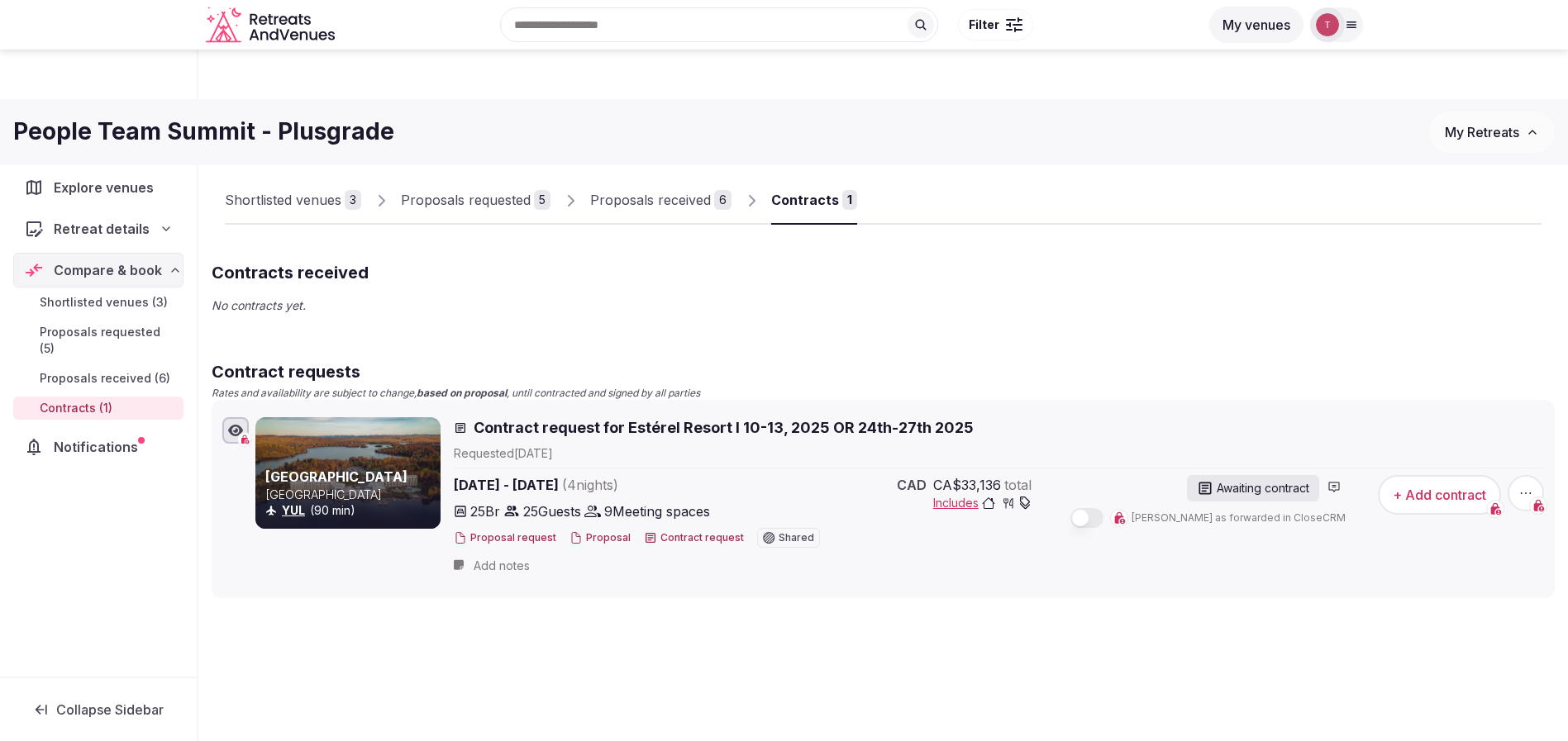
scroll to position [56, 0]
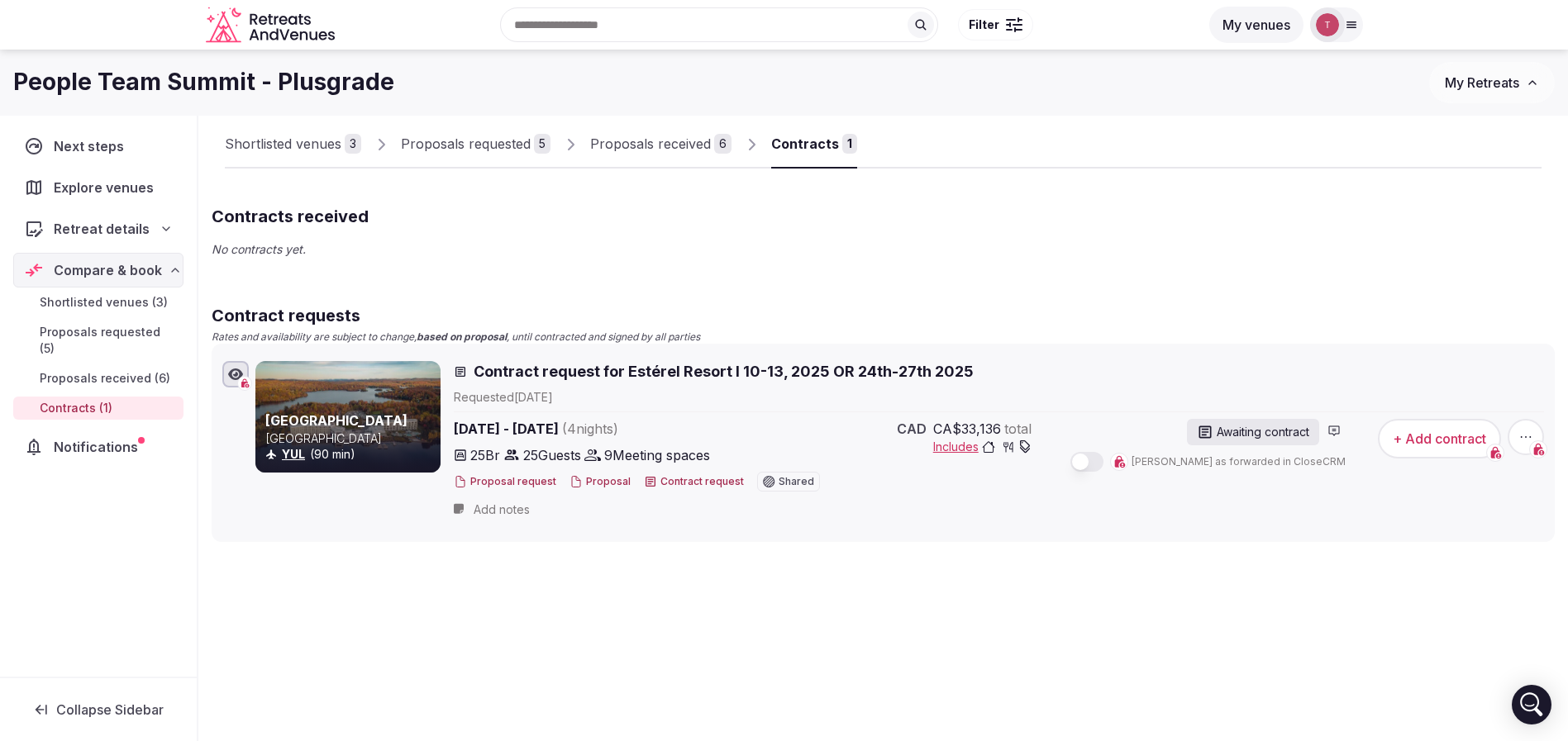
click at [684, 132] on link "Proposals received 6" at bounding box center [660, 144] width 141 height 48
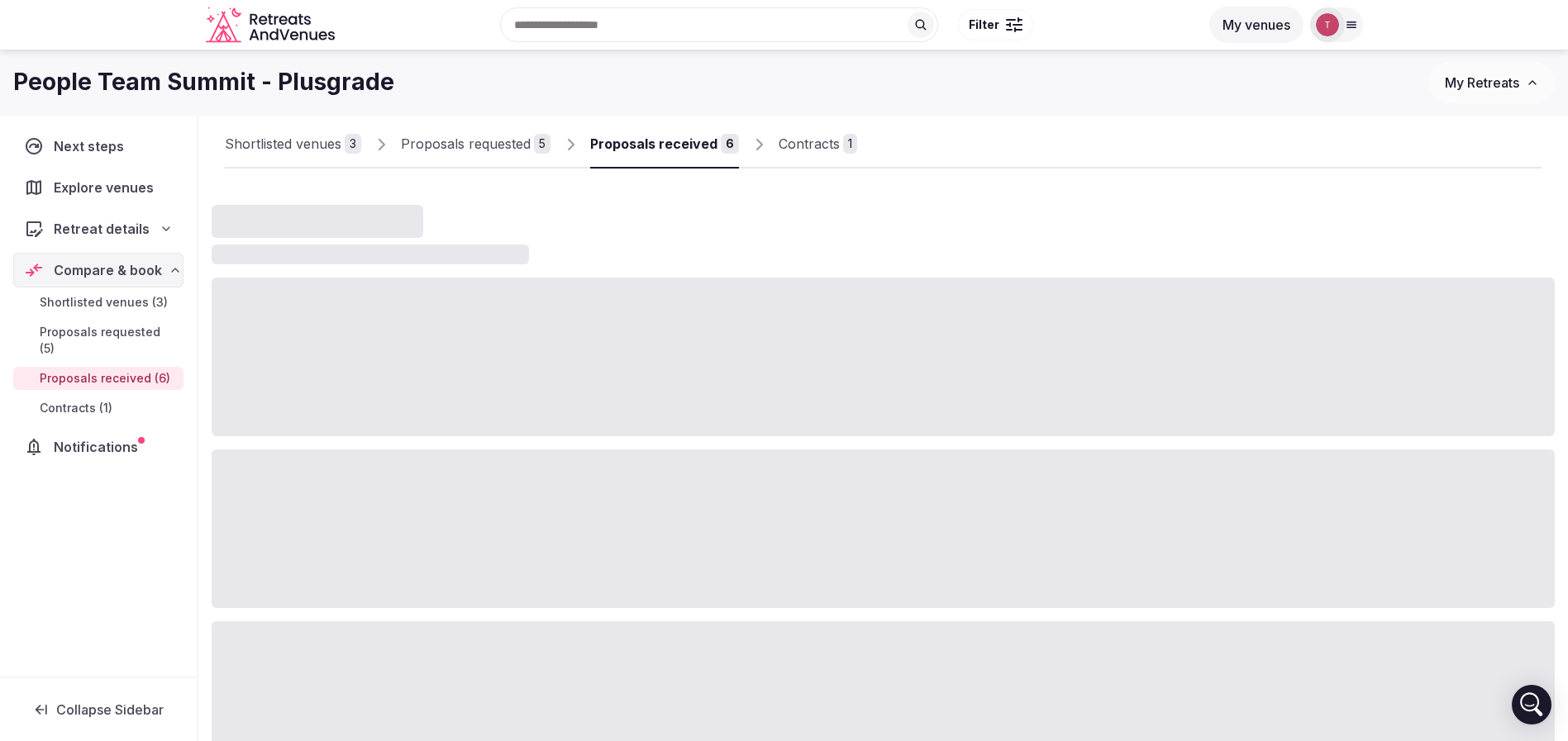
click at [798, 139] on div "Contracts" at bounding box center [810, 144] width 62 height 20
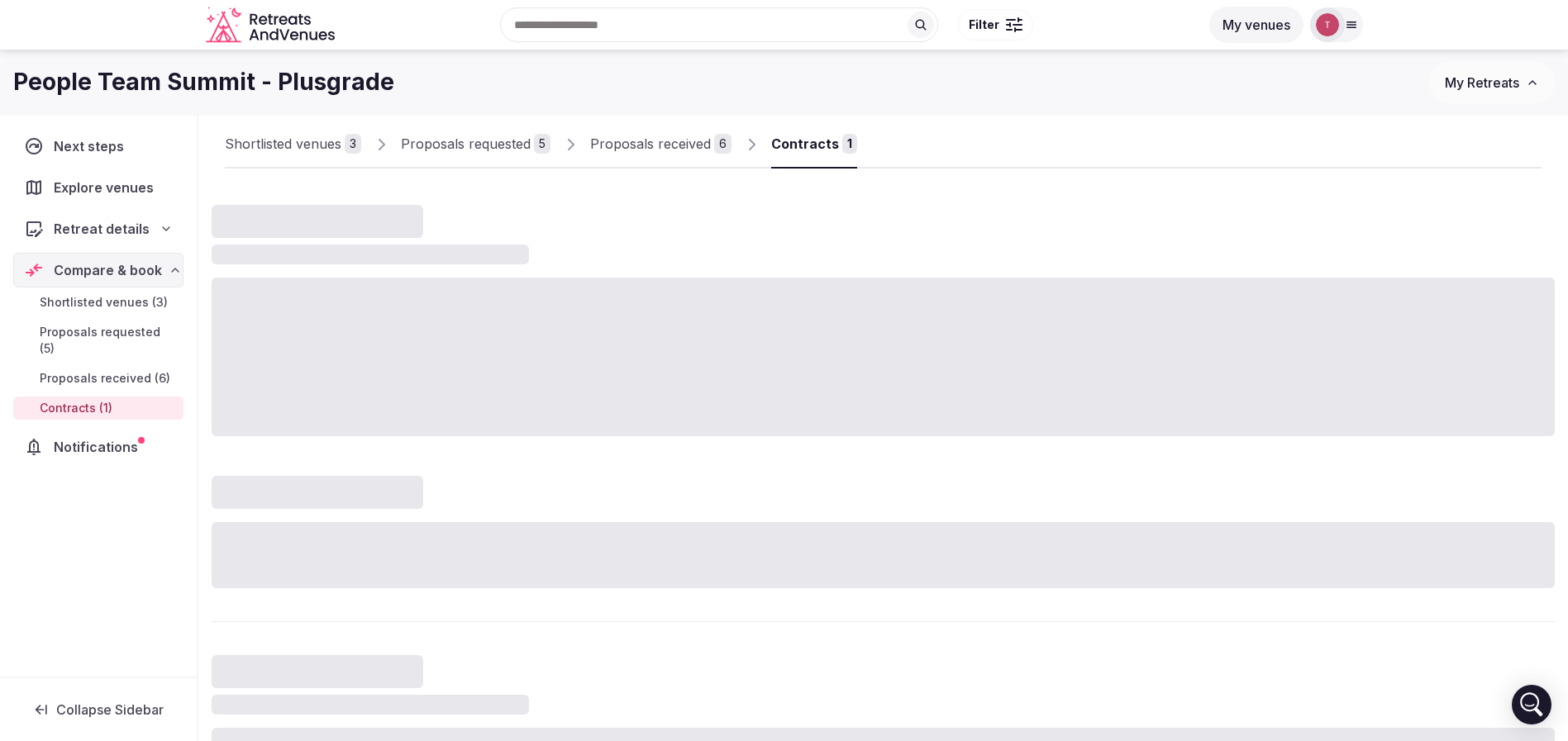
click at [821, 140] on div "Contracts" at bounding box center [805, 144] width 68 height 20
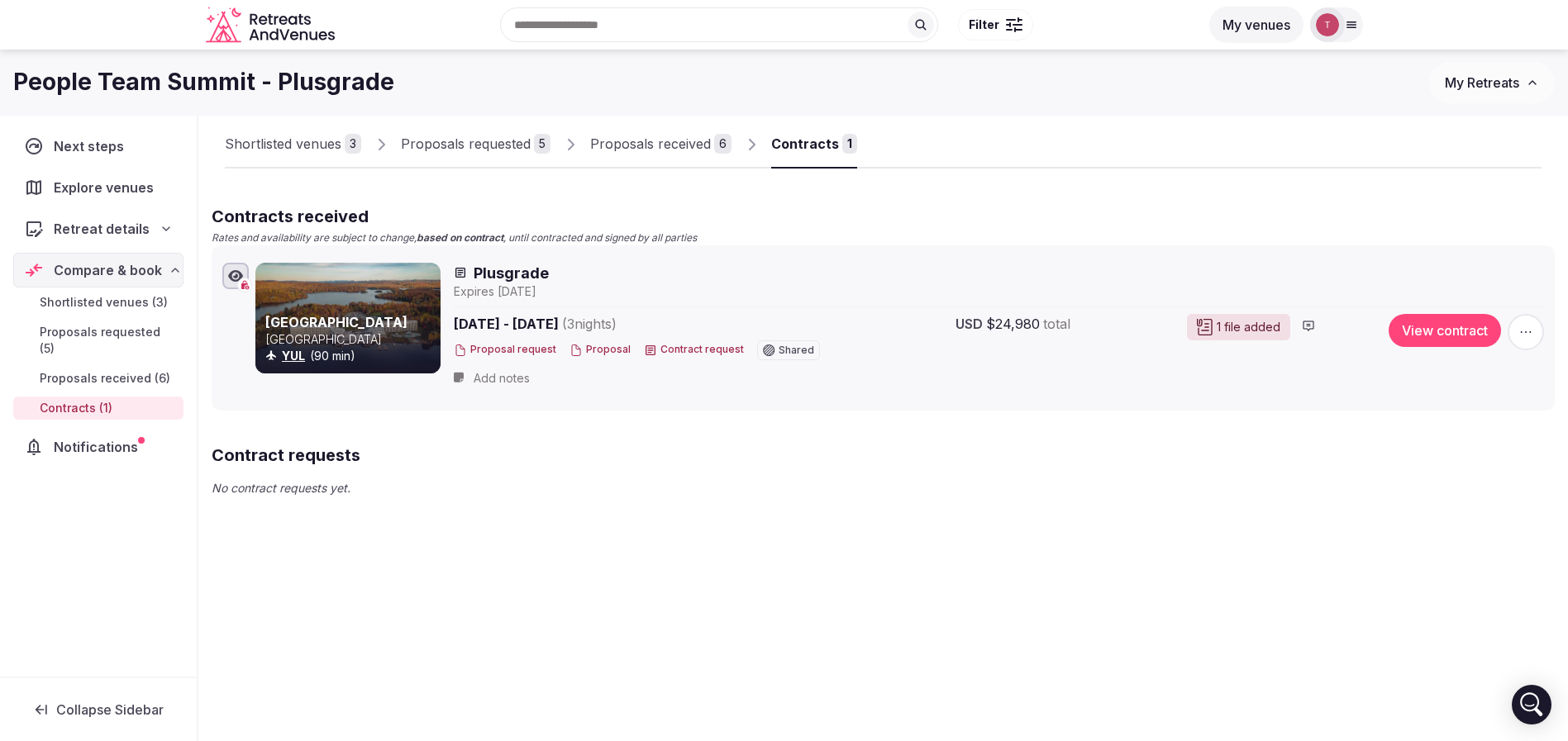
click at [605, 344] on button "Proposal" at bounding box center [600, 350] width 62 height 14
click at [662, 131] on link "Proposals received 6" at bounding box center [660, 144] width 141 height 48
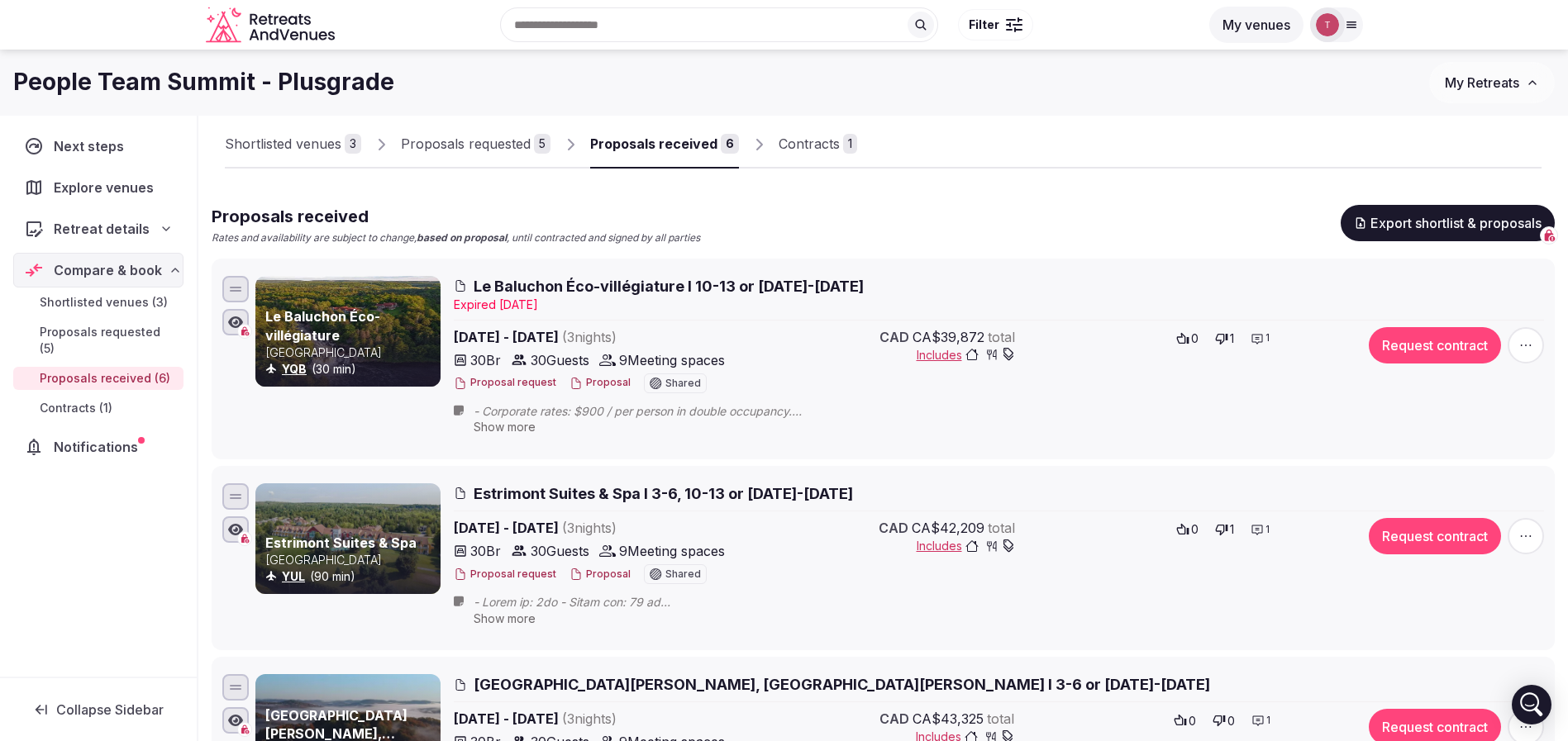
click at [787, 131] on link "Contracts 1" at bounding box center [818, 144] width 79 height 48
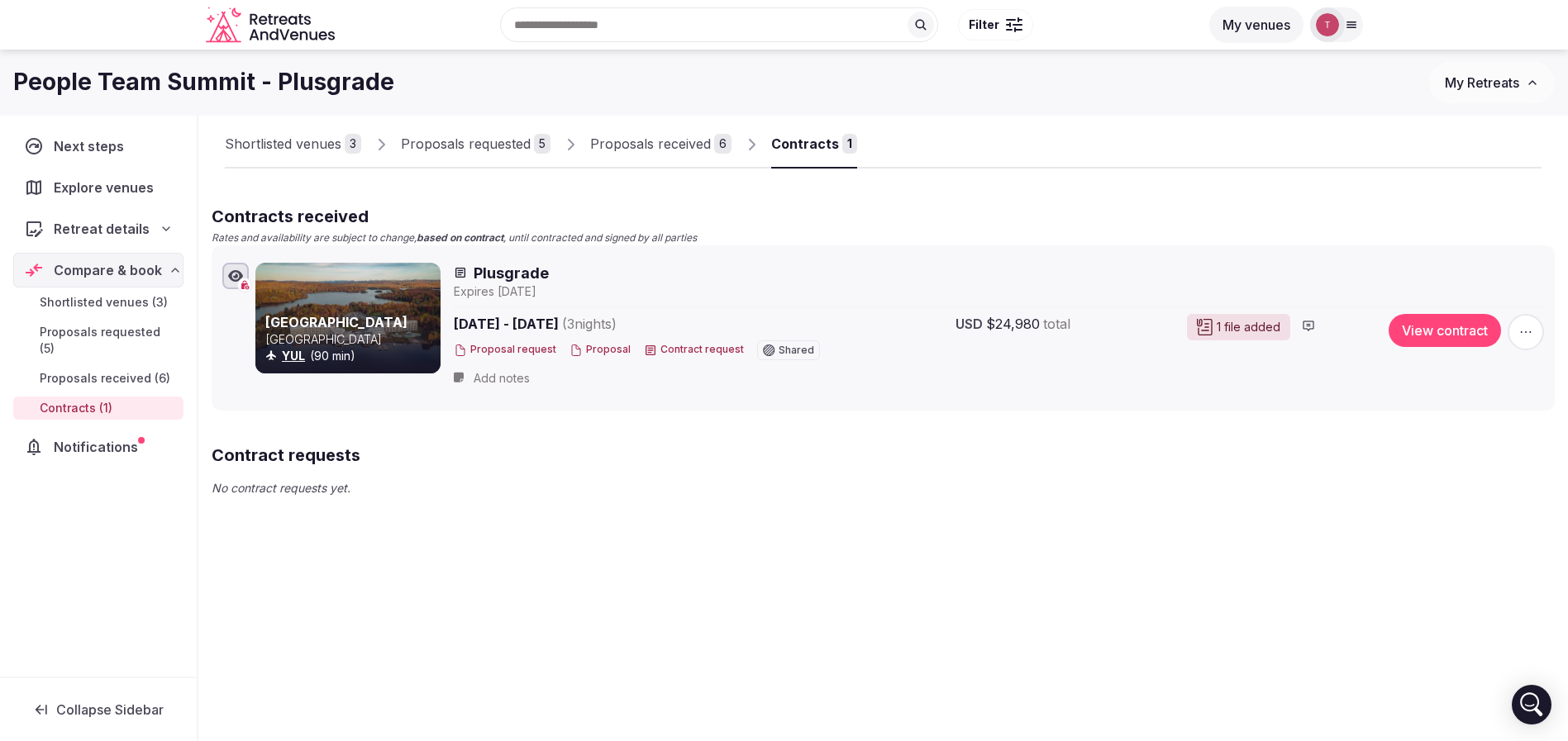
click at [671, 140] on div "Proposals received" at bounding box center [650, 144] width 121 height 20
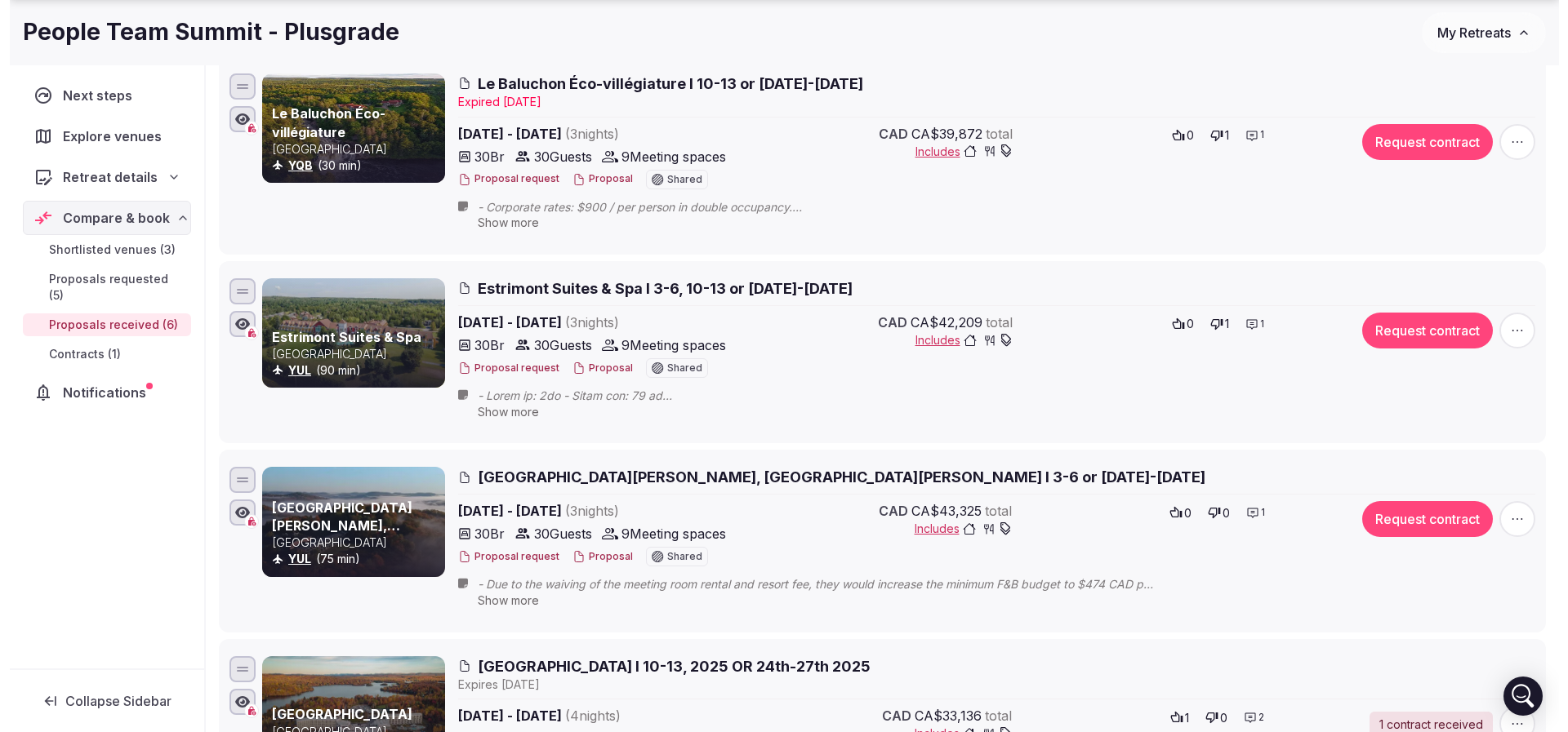
scroll to position [545, 0]
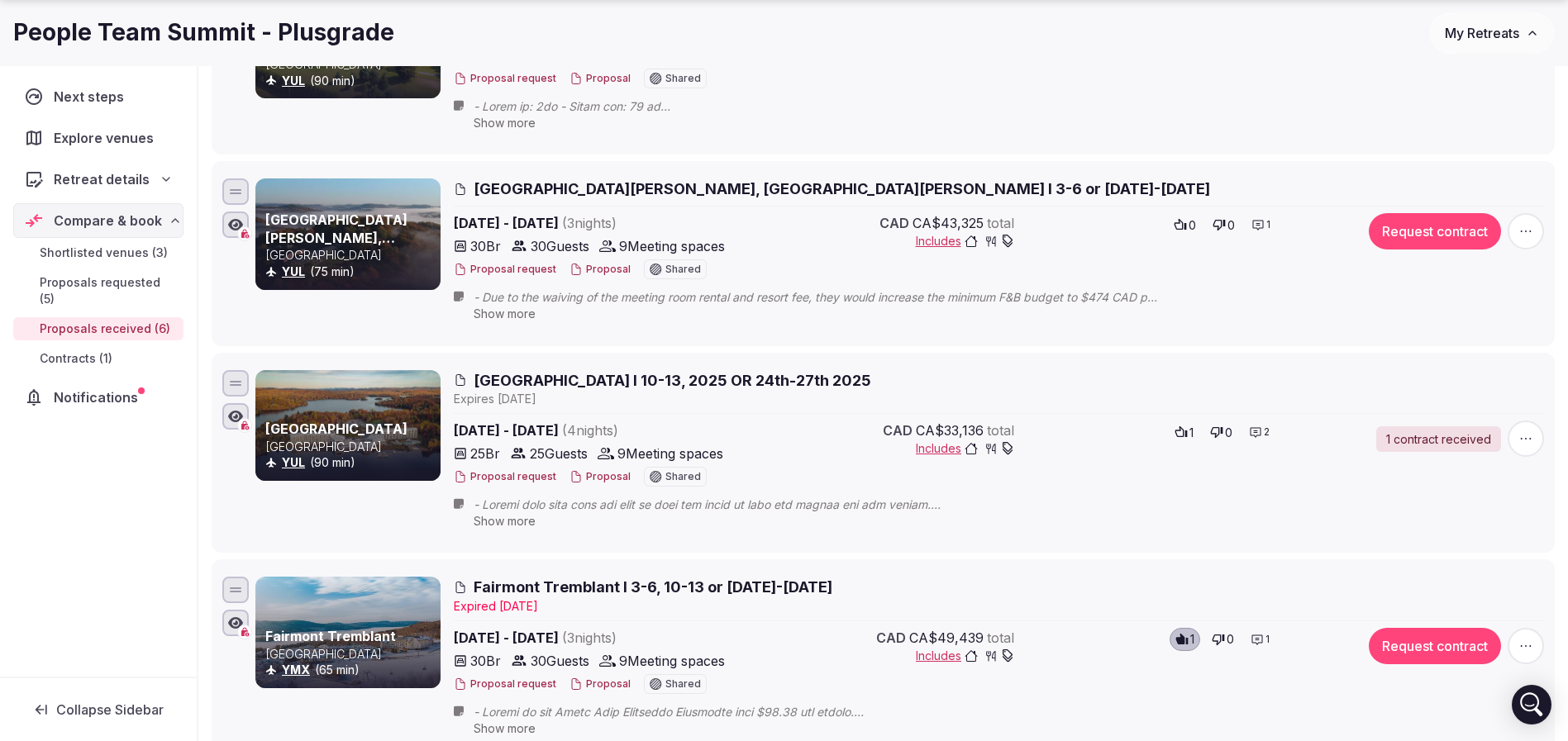
click at [1524, 437] on icon "button" at bounding box center [1525, 438] width 16 height 16
click at [1298, 462] on div "CAD CA$33,136 total Includes 1 0 2" at bounding box center [1052, 455] width 587 height 69
click at [598, 473] on button "Proposal" at bounding box center [600, 477] width 62 height 14
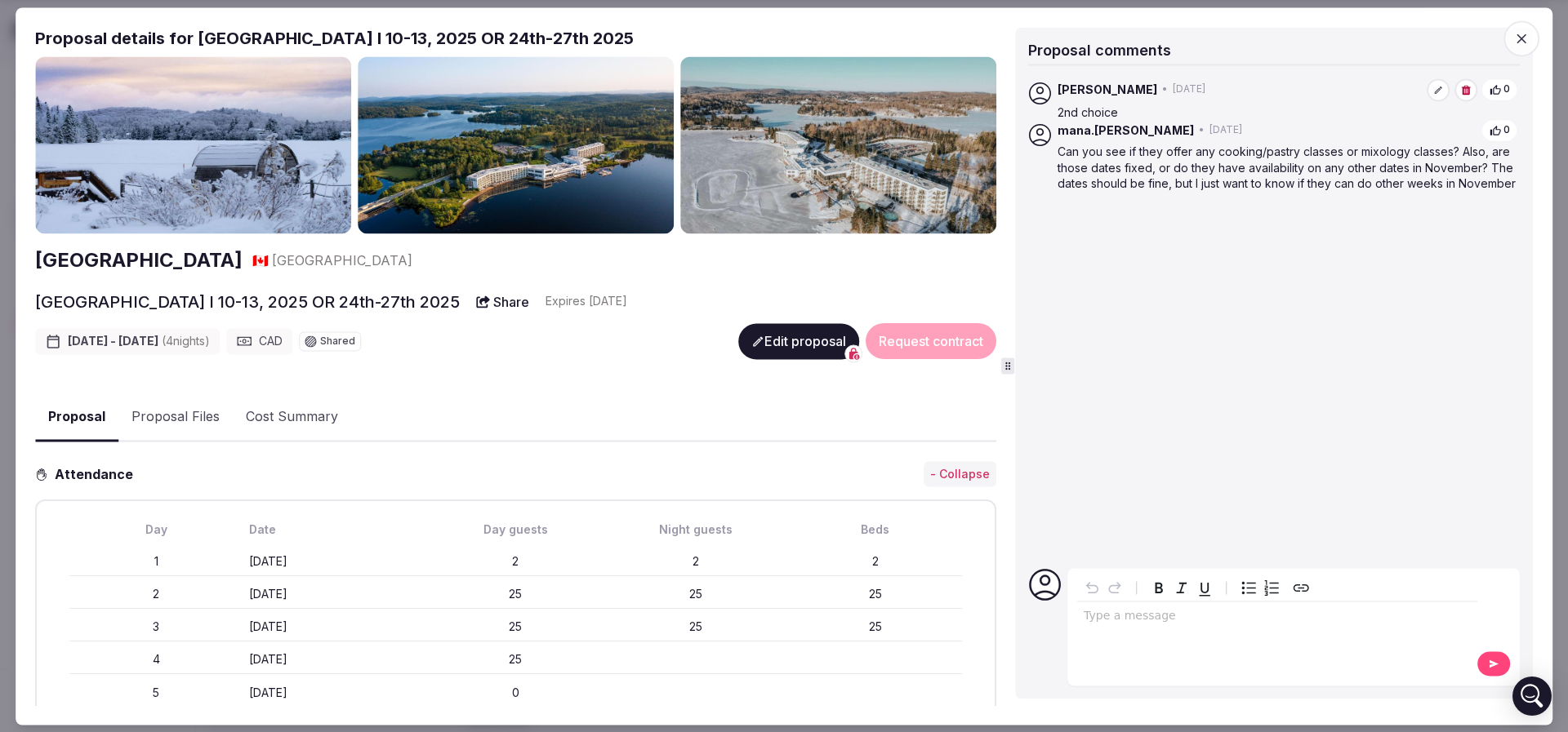
click at [788, 343] on button "Edit proposal" at bounding box center [798, 341] width 121 height 36
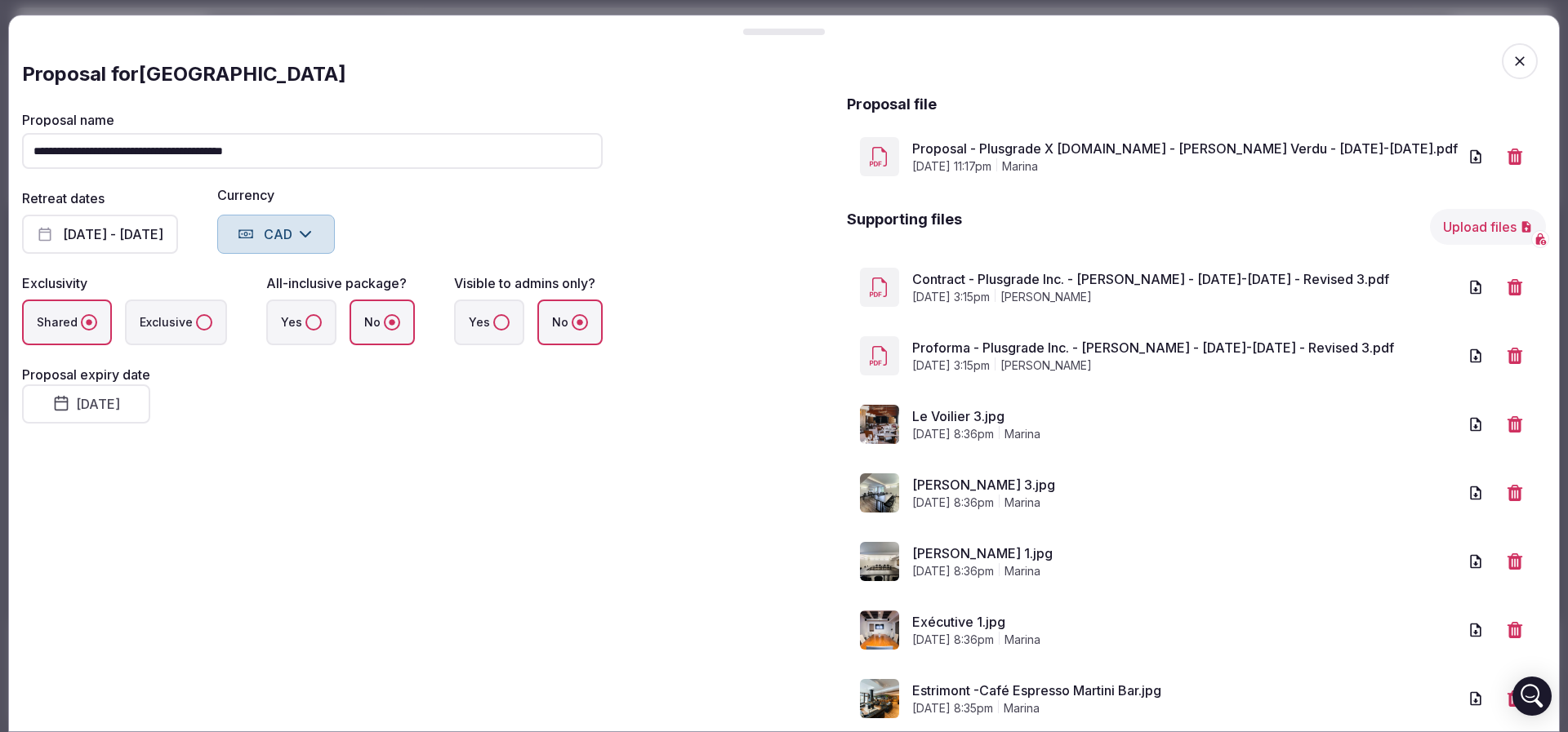
click at [979, 354] on link "Proforma - Plusgrade Inc. - [PERSON_NAME] - [DATE]-[DATE] - Revised 3.pdf" at bounding box center [1185, 347] width 546 height 19
